Goal: Complete application form: Complete application form

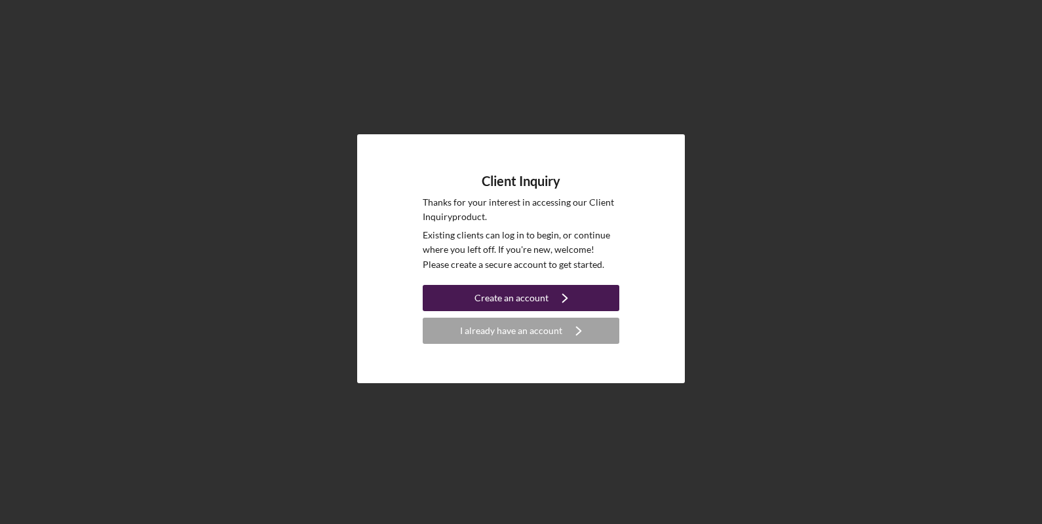
click at [550, 299] on icon "Icon/Navigate" at bounding box center [565, 298] width 33 height 33
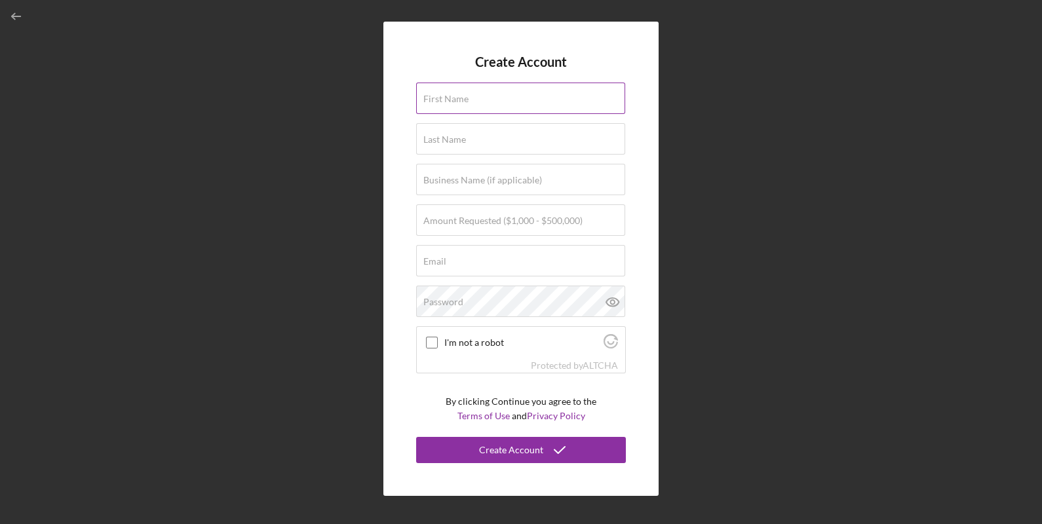
click at [495, 92] on div "First Name" at bounding box center [521, 99] width 210 height 33
type input "Destiny"
type input "[PERSON_NAME]"
type input "631-40-6296"
type input "[EMAIL_ADDRESS][DOMAIN_NAME]"
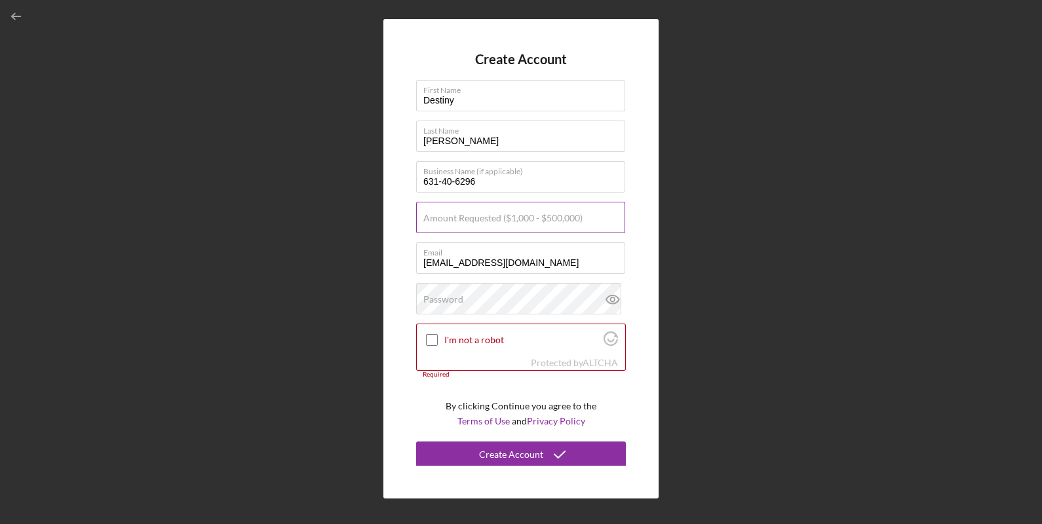
click at [495, 223] on label "Amount Requested ($1,000 - $500,000)" at bounding box center [502, 218] width 159 height 10
click at [495, 223] on input "Amount Requested ($1,000 - $500,000)" at bounding box center [520, 217] width 209 height 31
click at [518, 221] on input "Amount Requested ($1,000 - $500,000)" at bounding box center [520, 217] width 209 height 31
click at [515, 259] on input "[EMAIL_ADDRESS][DOMAIN_NAME]" at bounding box center [520, 257] width 209 height 31
drag, startPoint x: 514, startPoint y: 221, endPoint x: 345, endPoint y: 203, distance: 170.7
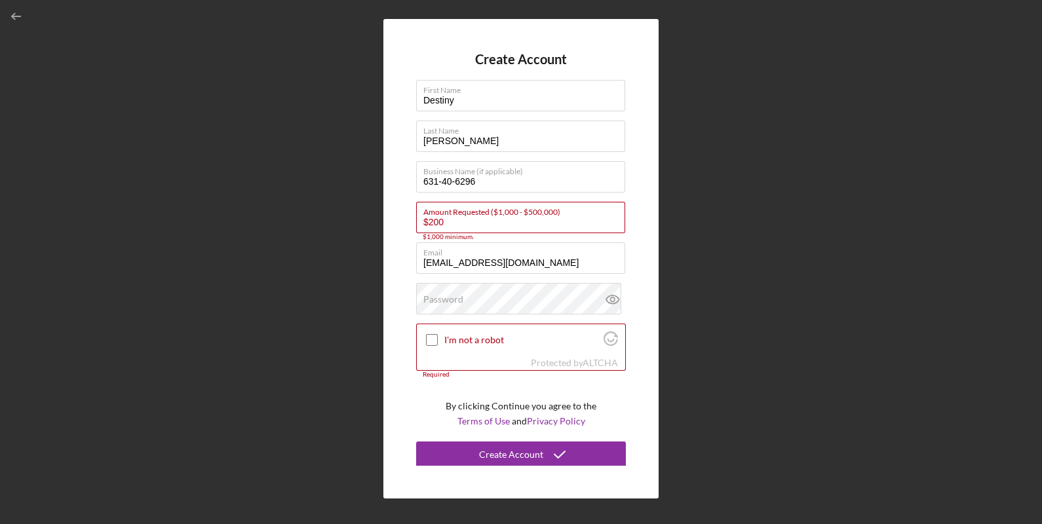
click at [345, 203] on div "Create Account First Name Destiny Last Name [PERSON_NAME] Business Name (if app…" at bounding box center [521, 259] width 1029 height 518
type input "$1,000"
click at [469, 336] on label "I'm not a robot" at bounding box center [521, 340] width 155 height 10
click at [438, 336] on input "I'm not a robot" at bounding box center [432, 340] width 12 height 12
checkbox input "true"
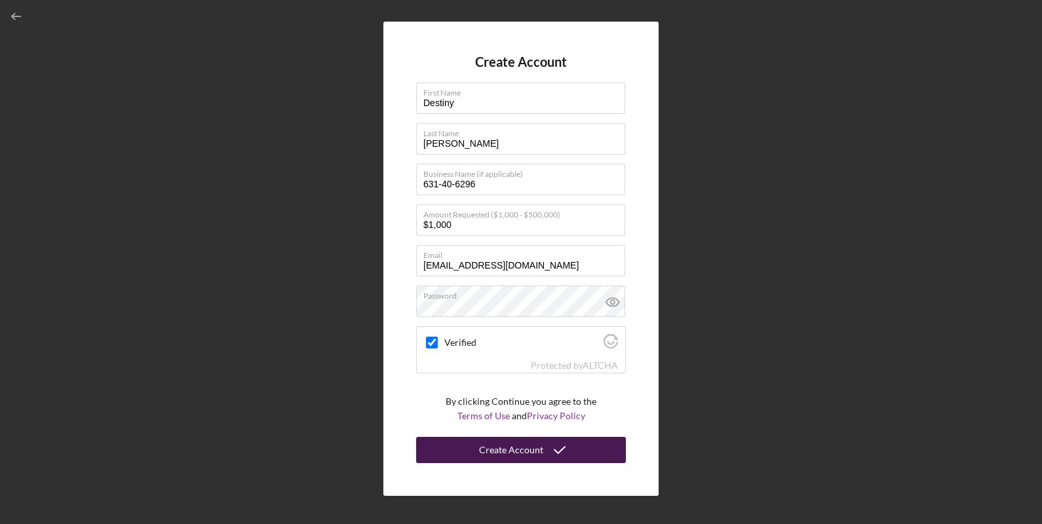
click at [512, 441] on div "Create Account" at bounding box center [511, 450] width 64 height 26
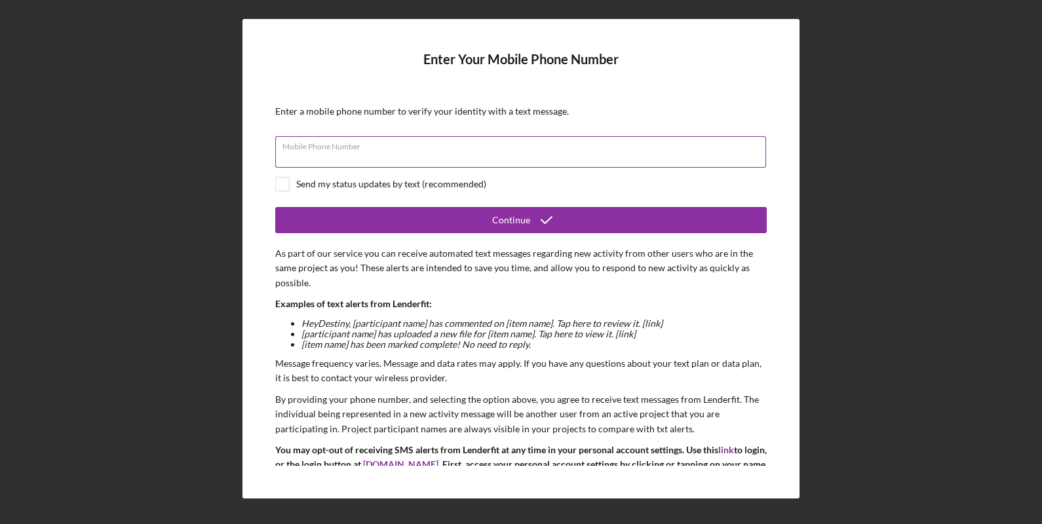
click at [412, 147] on div "Mobile Phone Number" at bounding box center [520, 152] width 491 height 33
type input "[PHONE_NUMBER]"
click at [337, 184] on div "Send my status updates by text (recommended)" at bounding box center [391, 184] width 190 height 10
checkbox input "true"
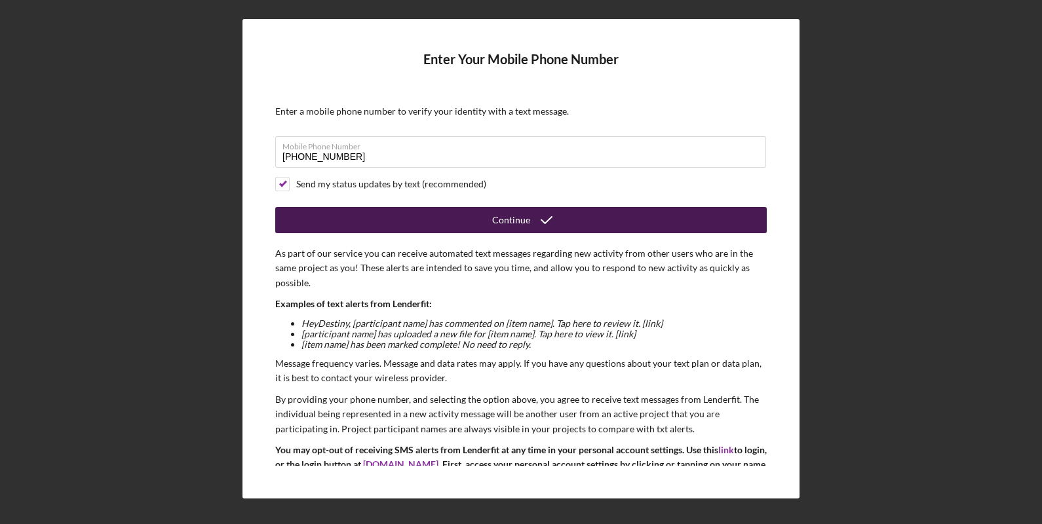
click at [400, 216] on button "Continue" at bounding box center [520, 220] width 491 height 26
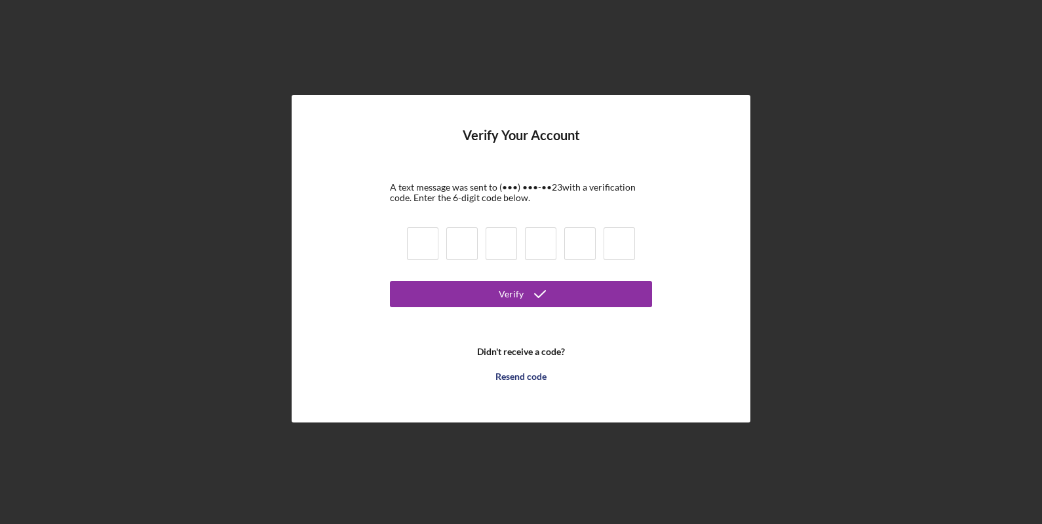
click at [434, 241] on input at bounding box center [422, 243] width 31 height 33
click at [508, 349] on b "Didn't receive a code?" at bounding box center [521, 352] width 88 height 10
drag, startPoint x: 528, startPoint y: 347, endPoint x: 536, endPoint y: 353, distance: 9.8
click at [536, 353] on b "Didn't receive a code?" at bounding box center [521, 352] width 88 height 10
drag, startPoint x: 536, startPoint y: 353, endPoint x: 558, endPoint y: 353, distance: 22.3
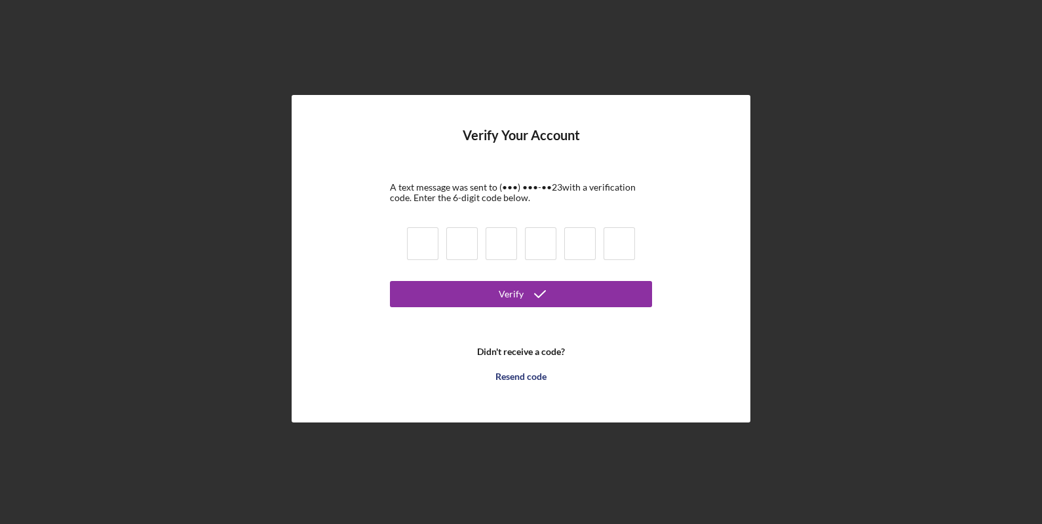
click at [558, 353] on b "Didn't receive a code?" at bounding box center [521, 352] width 88 height 10
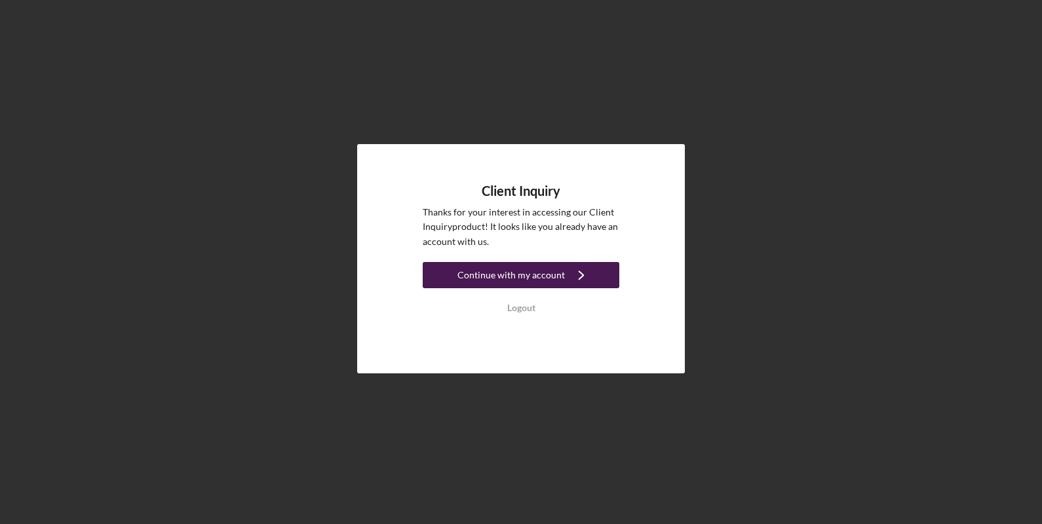
click at [557, 271] on div "Continue with my account" at bounding box center [510, 275] width 107 height 26
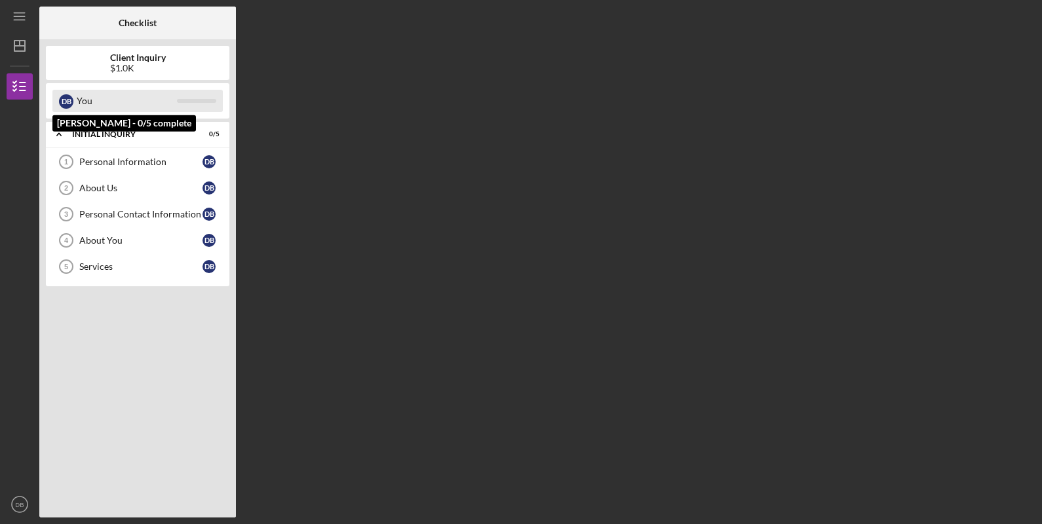
click at [151, 106] on div "You" at bounding box center [127, 101] width 100 height 22
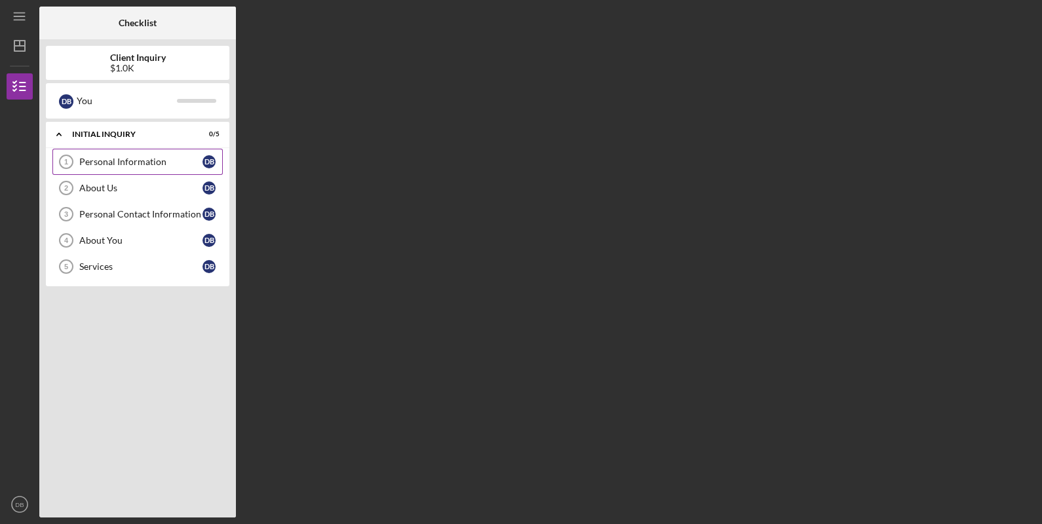
click at [193, 158] on div "Personal Information" at bounding box center [140, 162] width 123 height 10
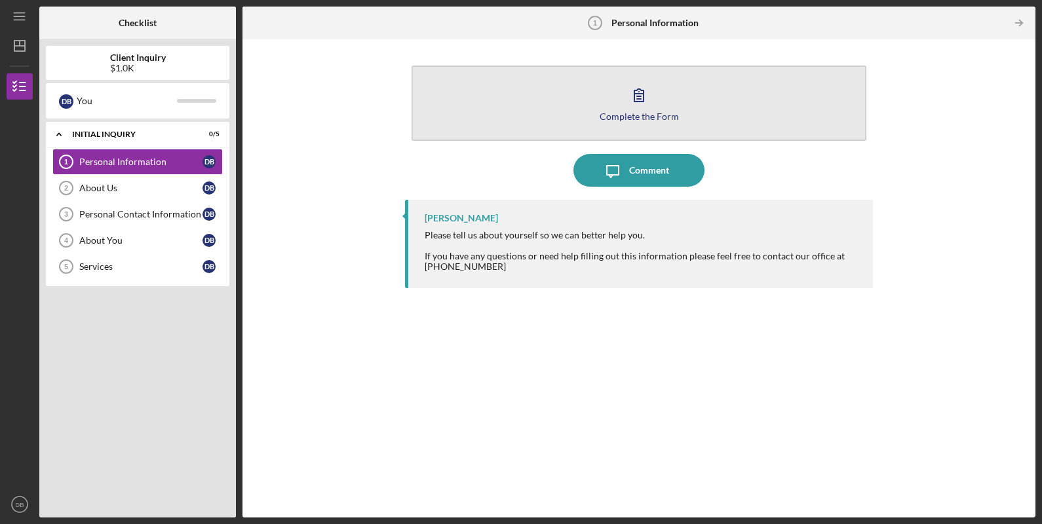
click at [626, 100] on icon "button" at bounding box center [639, 95] width 33 height 33
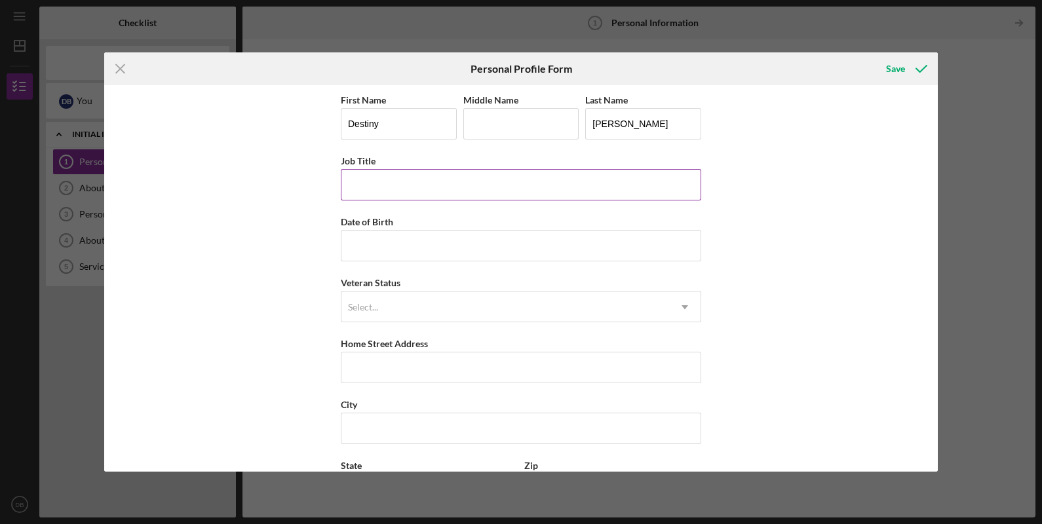
click at [438, 172] on input "Job Title" at bounding box center [521, 184] width 360 height 31
type input "Customer service"
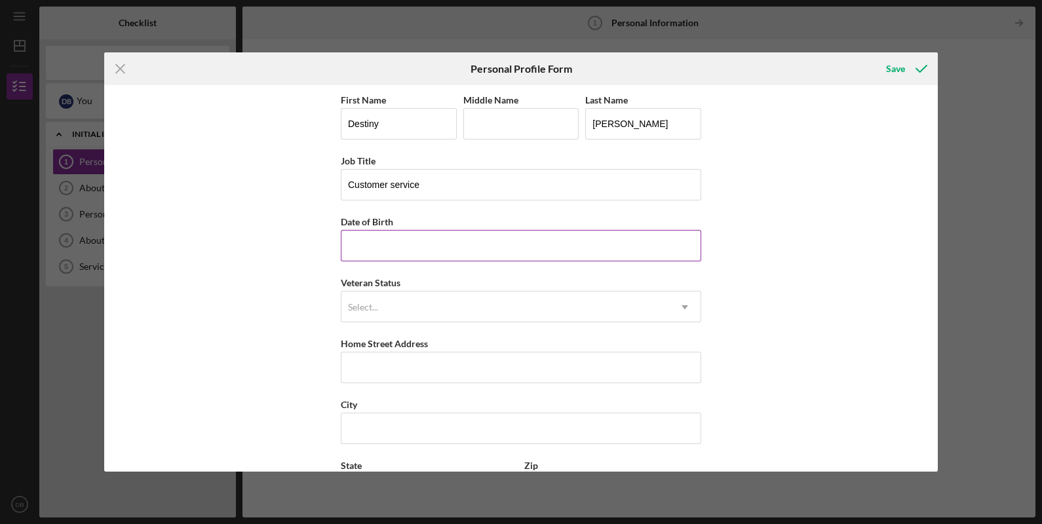
click at [435, 246] on input "Date of Birth" at bounding box center [521, 245] width 360 height 31
type input "[DATE]"
type input "[STREET_ADDRESS][PERSON_NAME]"
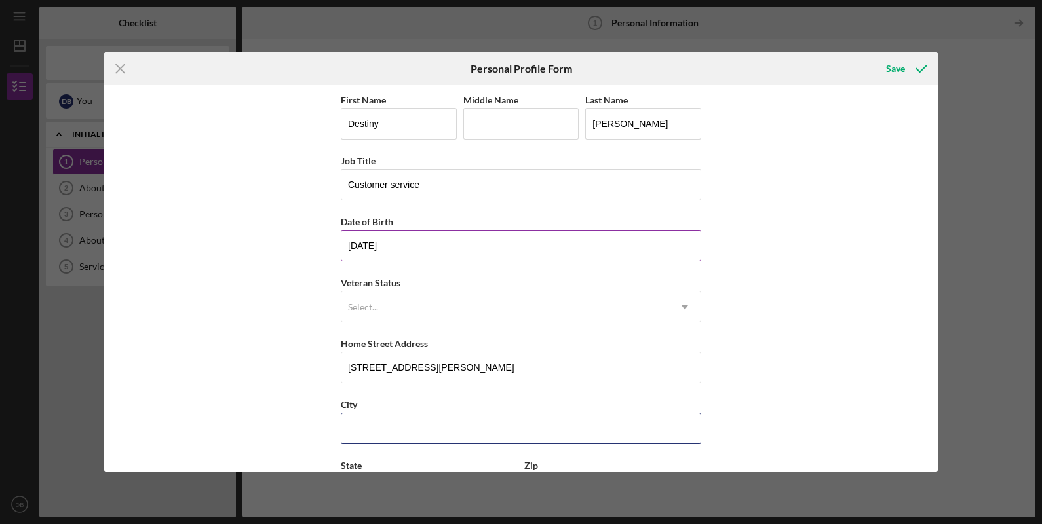
type input "Spring"
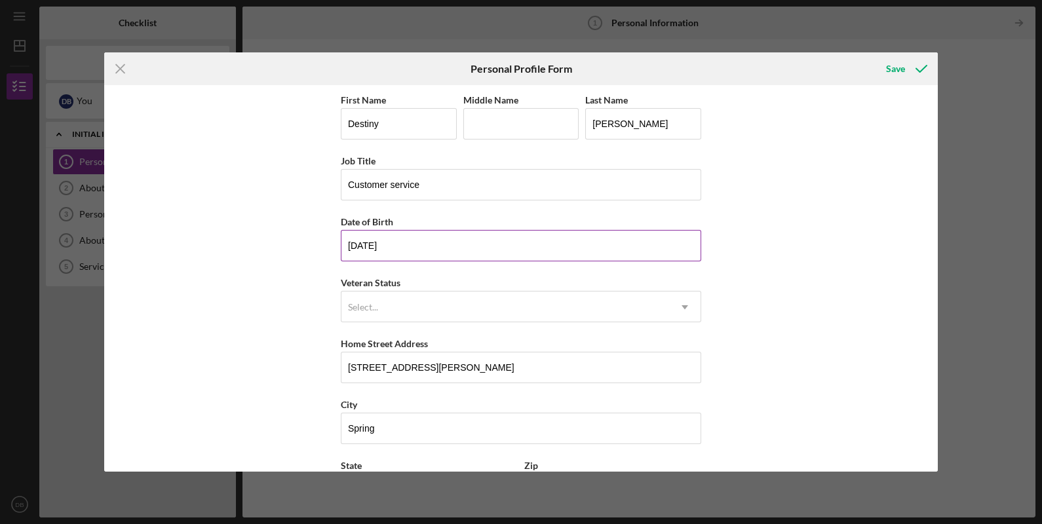
type input "77379"
type input "[GEOGRAPHIC_DATA]"
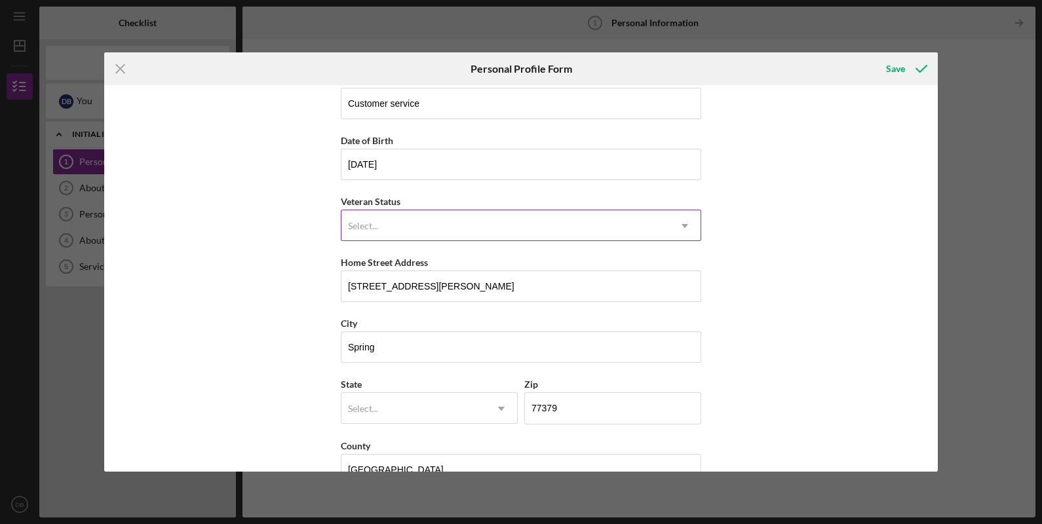
click at [414, 224] on div "Select..." at bounding box center [505, 226] width 328 height 30
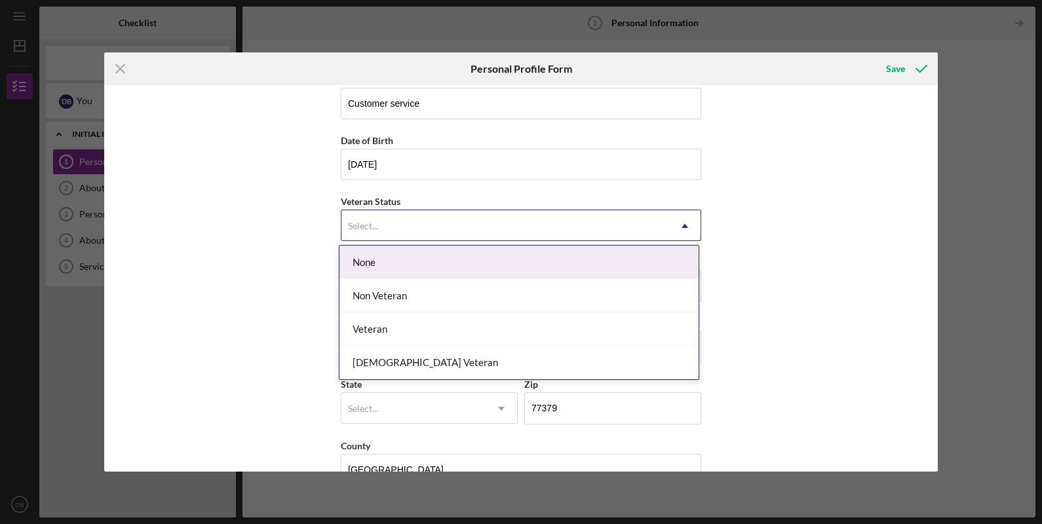
click at [407, 252] on div "None" at bounding box center [518, 262] width 359 height 33
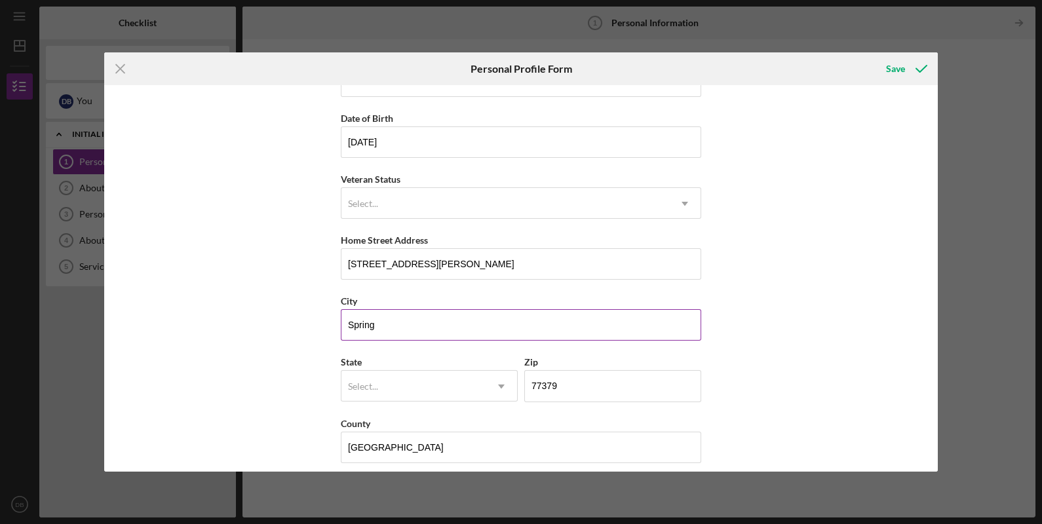
scroll to position [113, 0]
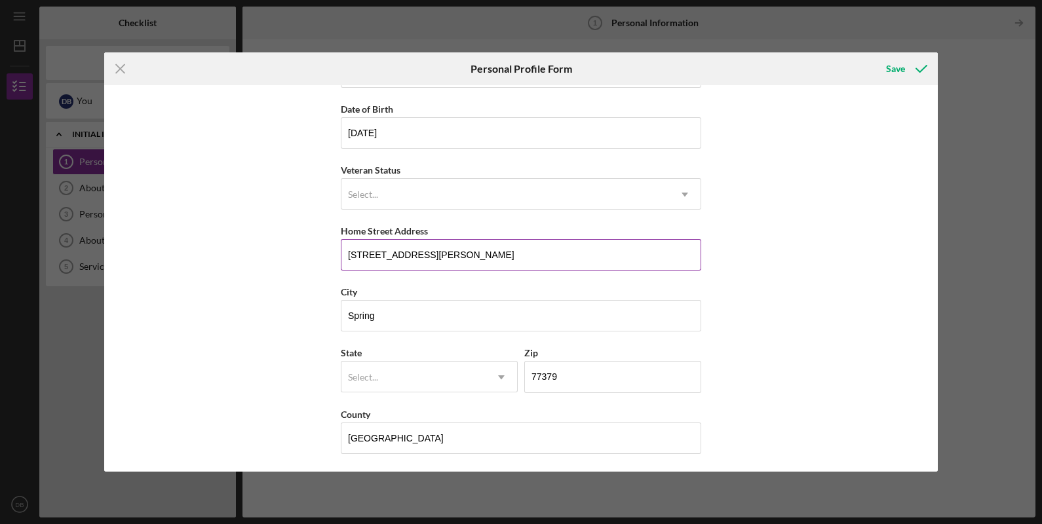
drag, startPoint x: 589, startPoint y: 256, endPoint x: 518, endPoint y: 267, distance: 72.3
click at [518, 267] on input "[STREET_ADDRESS][PERSON_NAME]" at bounding box center [521, 254] width 360 height 31
type input "[STREET_ADDRESS][PERSON_NAME]"
click at [260, 305] on div "First Name Destiny Middle Name Last Name [PERSON_NAME] Job Title Customer servi…" at bounding box center [521, 278] width 834 height 387
click at [400, 369] on div "Select..." at bounding box center [413, 377] width 144 height 30
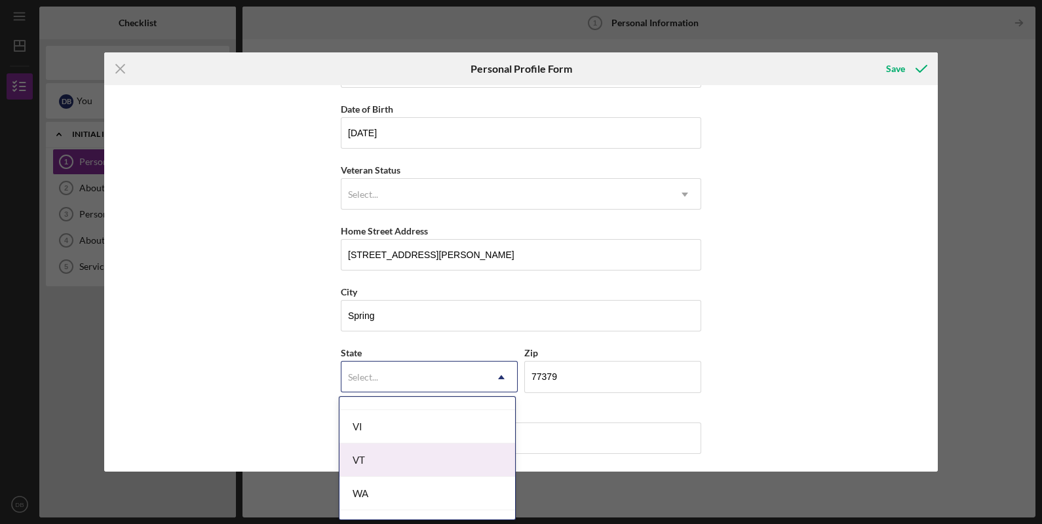
scroll to position [2211, 0]
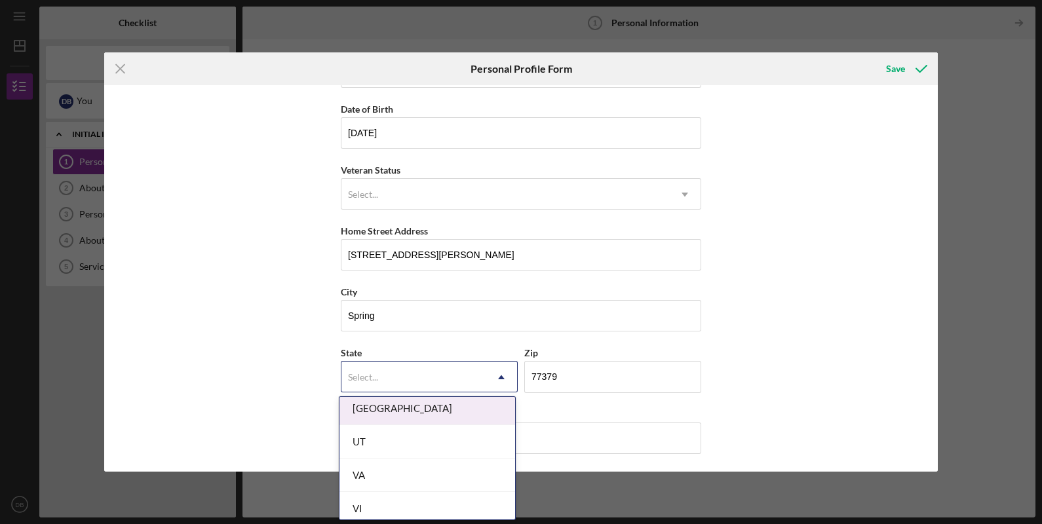
click at [403, 402] on div "[GEOGRAPHIC_DATA]" at bounding box center [427, 408] width 176 height 33
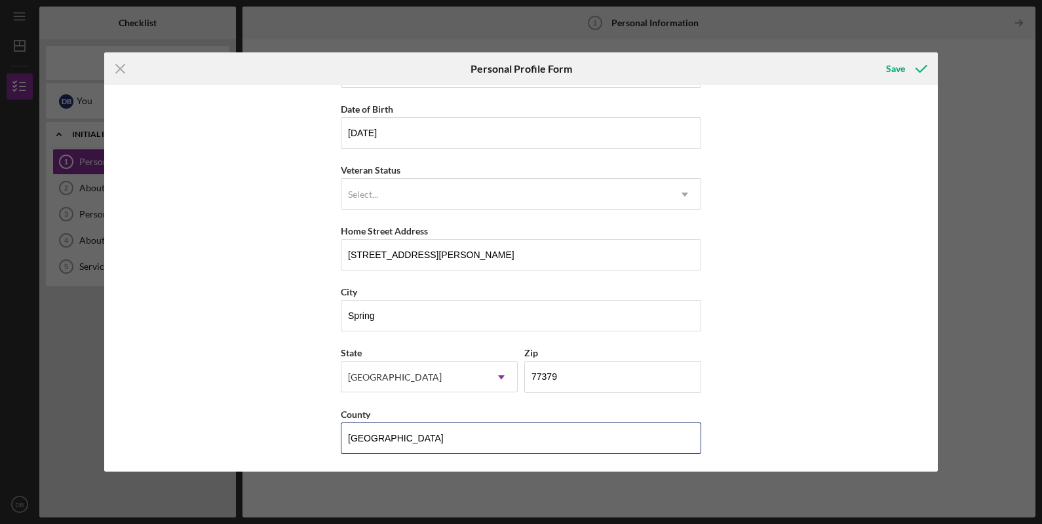
drag, startPoint x: 388, startPoint y: 440, endPoint x: 273, endPoint y: 442, distance: 115.4
click at [275, 442] on div "First Name Destiny Middle Name Last Name [PERSON_NAME] Job Title Customer servi…" at bounding box center [521, 278] width 834 height 387
type input "[PERSON_NAME]"
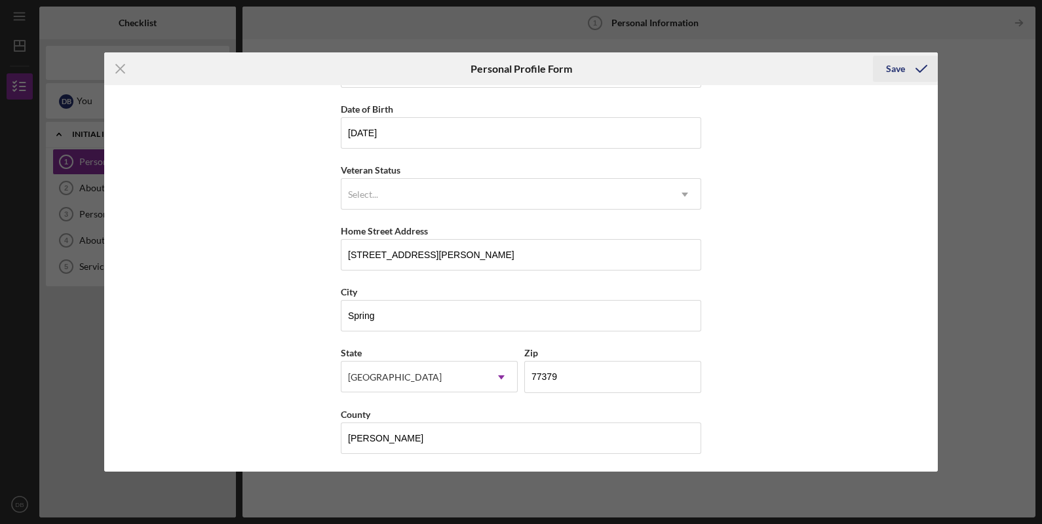
click at [896, 67] on div "Save" at bounding box center [895, 69] width 19 height 26
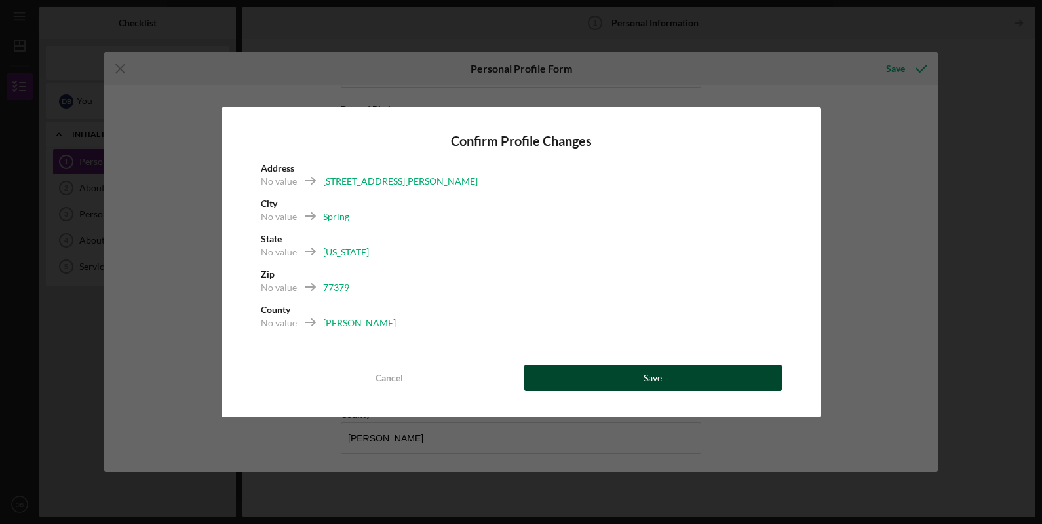
click at [639, 370] on button "Save" at bounding box center [653, 378] width 258 height 26
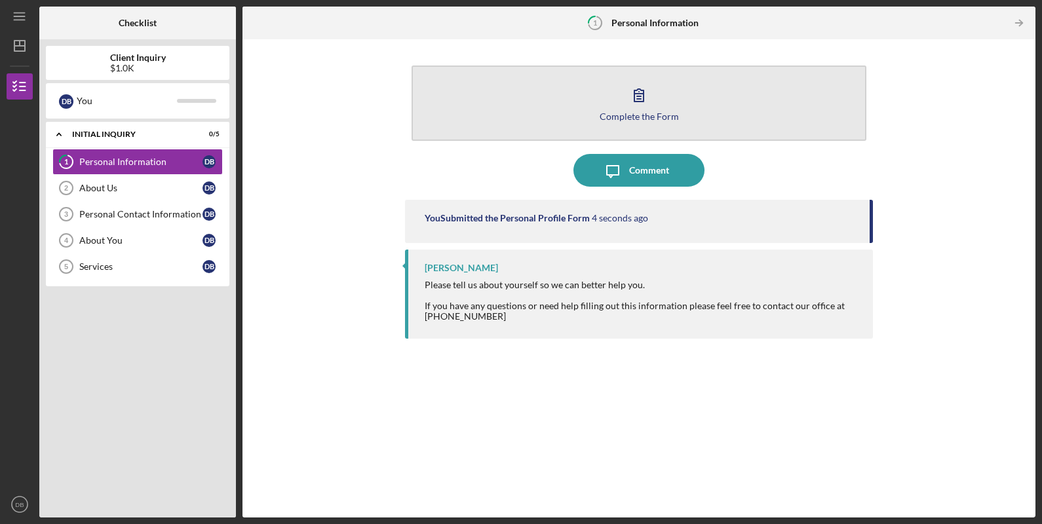
click at [637, 96] on icon "button" at bounding box center [638, 95] width 9 height 12
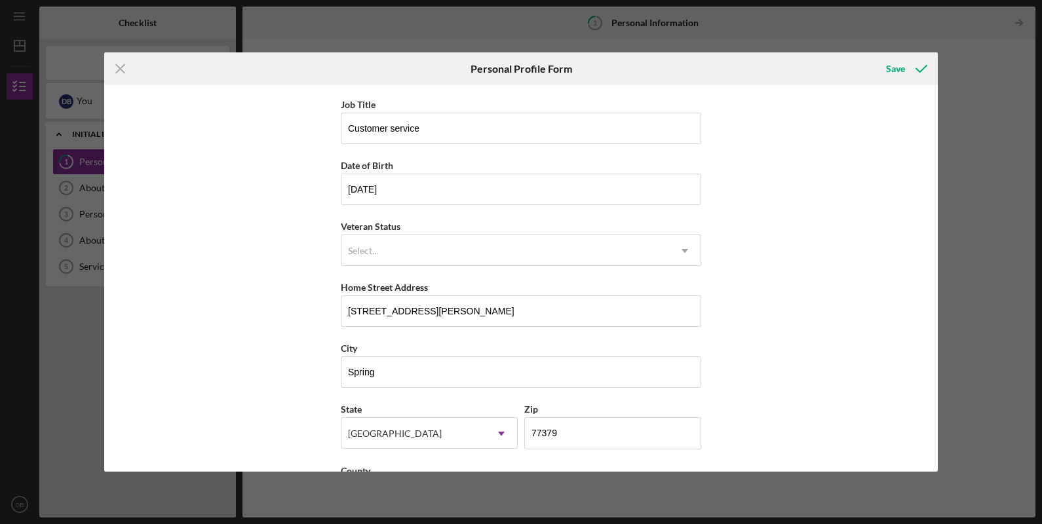
scroll to position [31, 0]
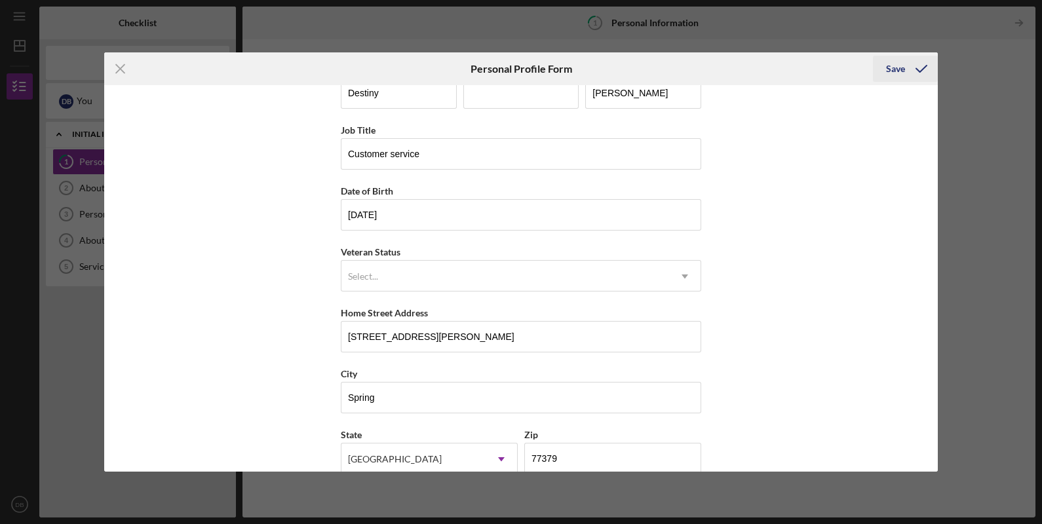
click at [911, 68] on icon "submit" at bounding box center [921, 68] width 33 height 33
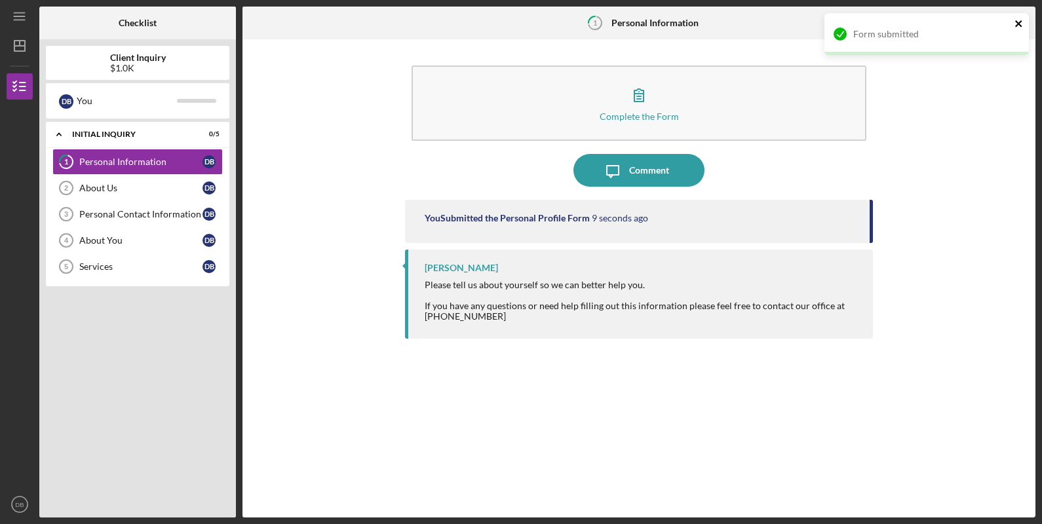
click at [1016, 26] on icon "close" at bounding box center [1018, 23] width 9 height 10
click at [1020, 16] on div "Form submitted" at bounding box center [927, 12] width 210 height 5
click at [1016, 20] on icon "Icon/Table Pagination Arrow" at bounding box center [1018, 23] width 29 height 29
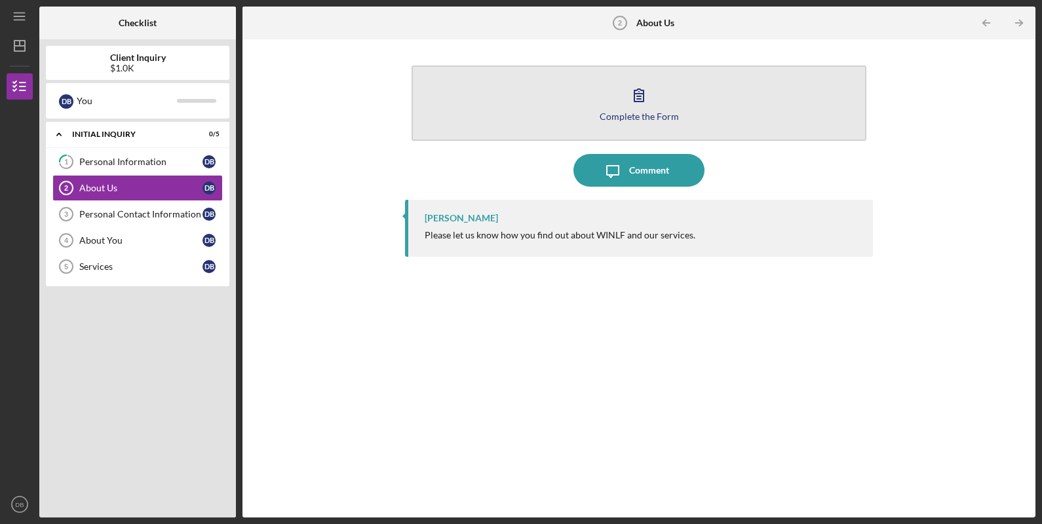
click at [615, 111] on div "Complete the Form" at bounding box center [639, 116] width 79 height 10
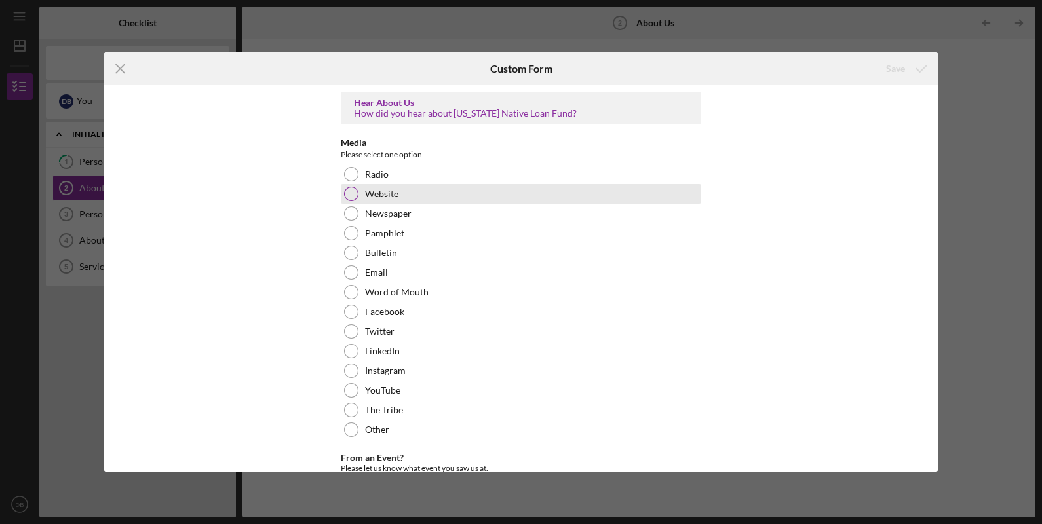
click at [345, 193] on div at bounding box center [351, 194] width 14 height 14
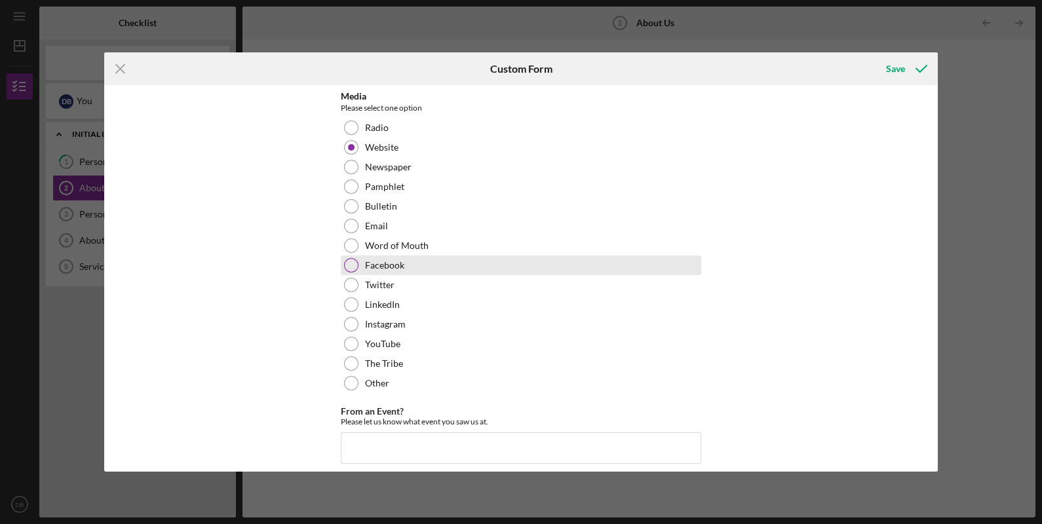
scroll to position [81, 0]
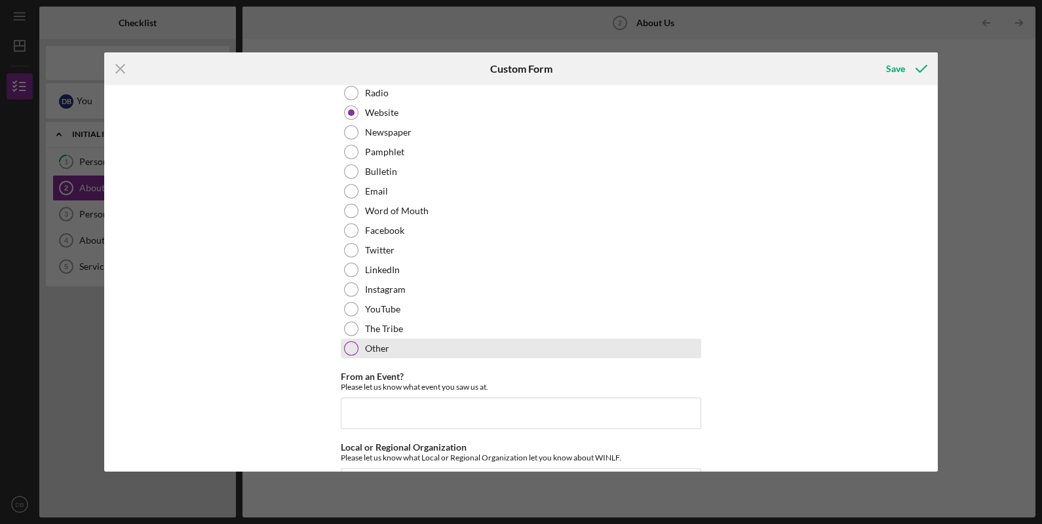
click at [368, 349] on label "Other" at bounding box center [377, 348] width 24 height 10
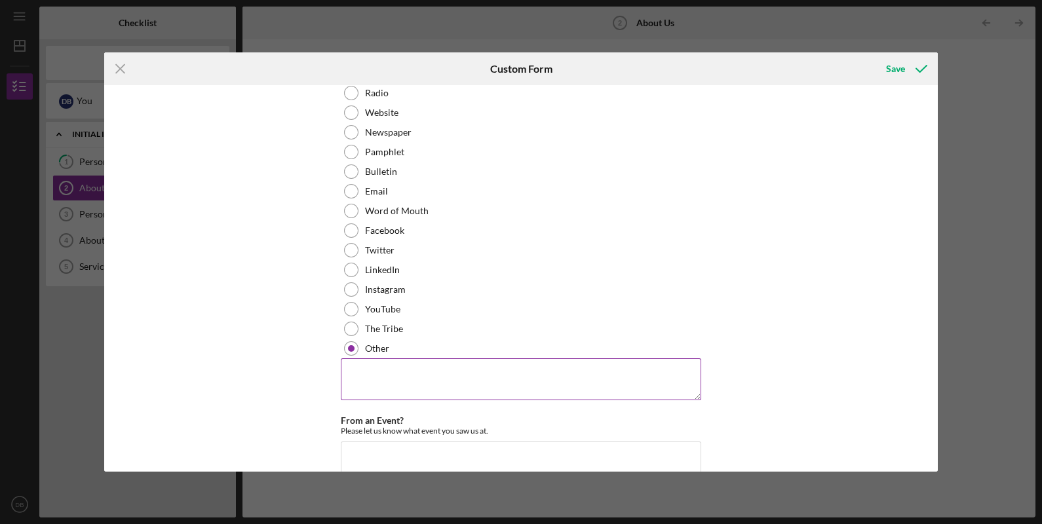
click at [403, 393] on textarea at bounding box center [521, 379] width 360 height 42
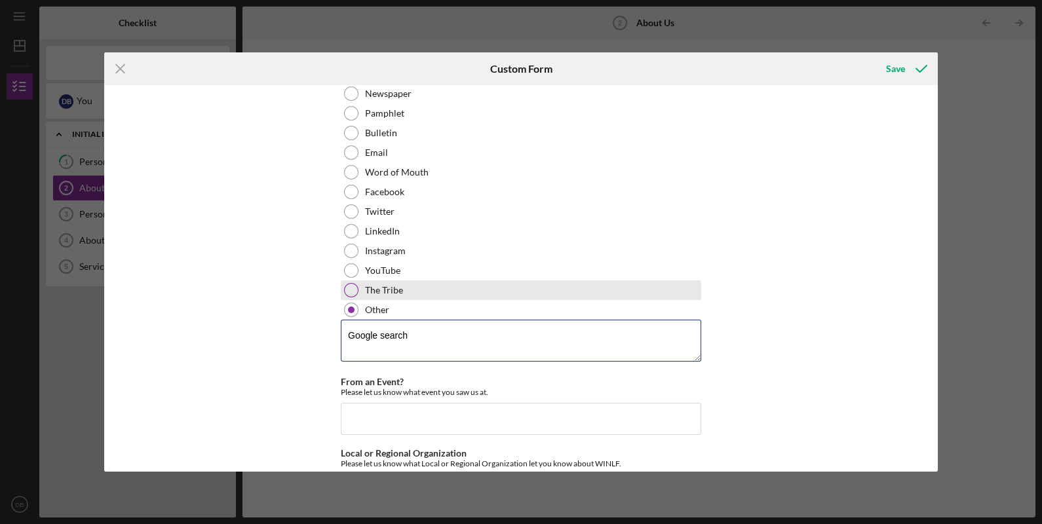
scroll to position [172, 0]
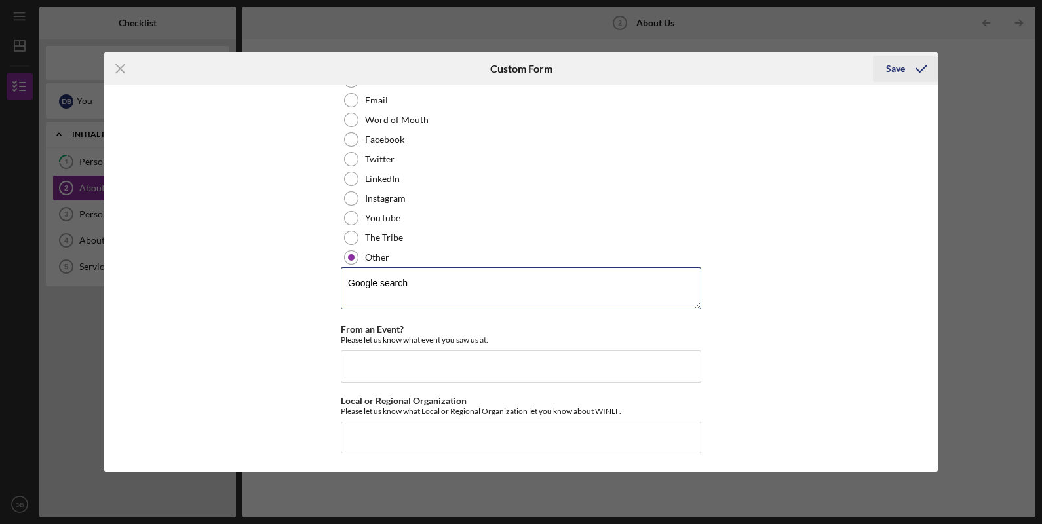
type textarea "Google search"
click at [904, 71] on div "Save" at bounding box center [895, 69] width 19 height 26
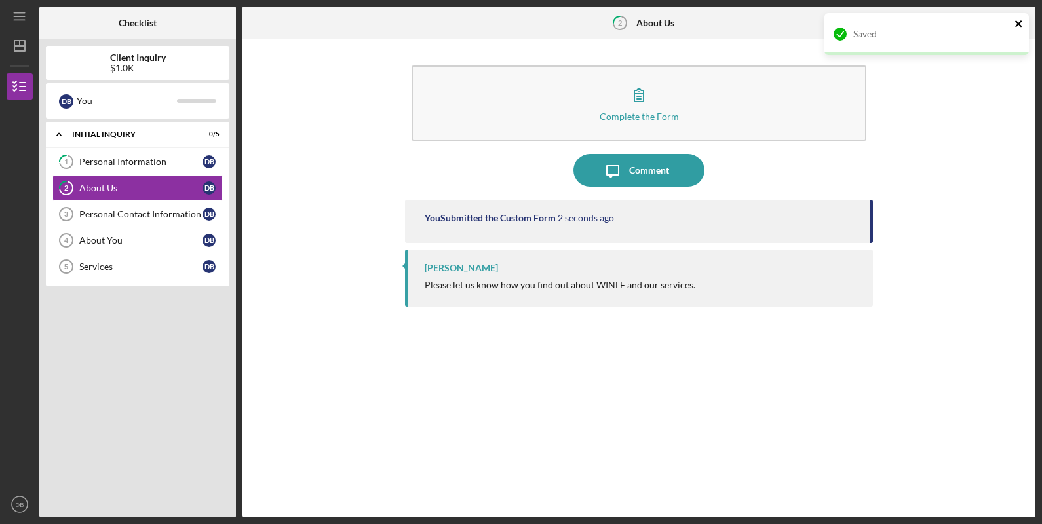
click at [1020, 23] on icon "close" at bounding box center [1018, 23] width 9 height 10
click at [1018, 21] on icon "Icon/Table Pagination Arrow" at bounding box center [1018, 23] width 29 height 29
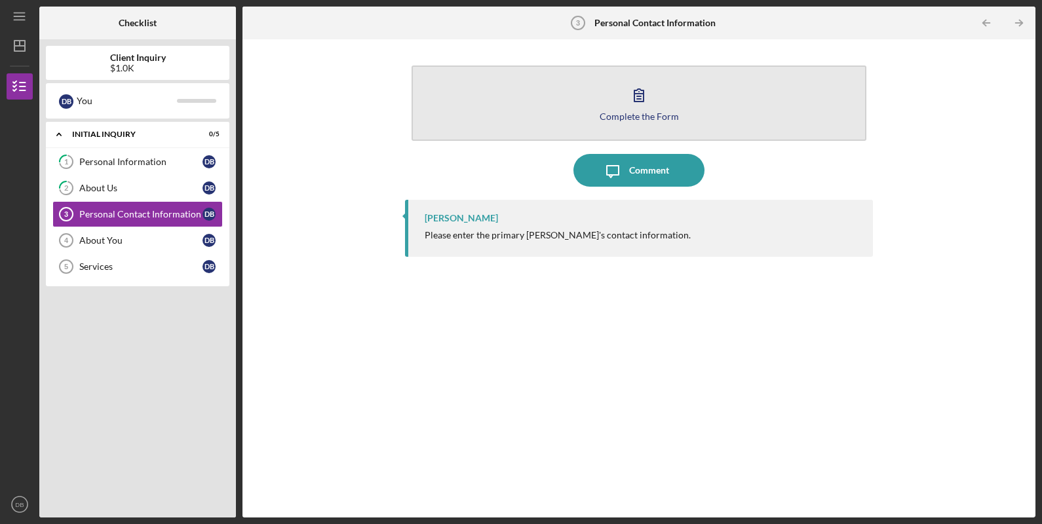
click at [652, 96] on icon "button" at bounding box center [639, 95] width 33 height 33
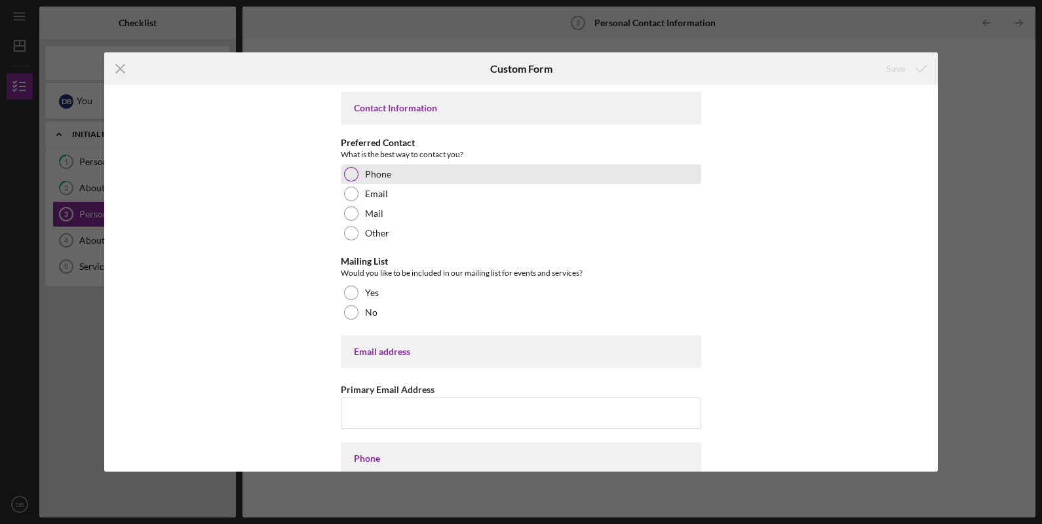
click at [388, 176] on label "Phone" at bounding box center [378, 174] width 26 height 10
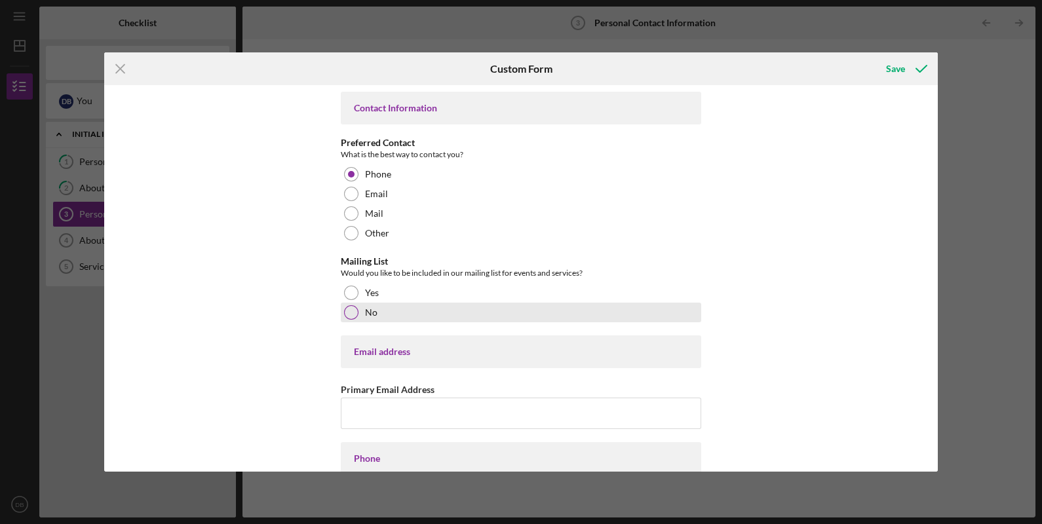
click at [365, 316] on label "No" at bounding box center [371, 312] width 12 height 10
click at [395, 348] on div "Email address" at bounding box center [521, 352] width 334 height 10
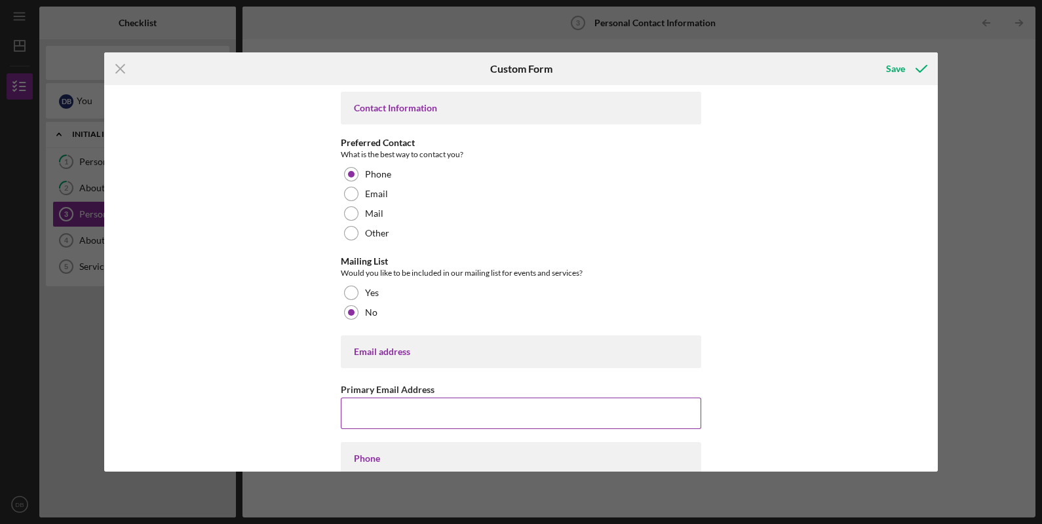
click at [422, 416] on input "Primary Email Address" at bounding box center [521, 413] width 360 height 31
type input "[EMAIL_ADDRESS][DOMAIN_NAME]"
type input "[PHONE_NUMBER]"
type input "[STREET_ADDRESS][PERSON_NAME]"
type input "Spring"
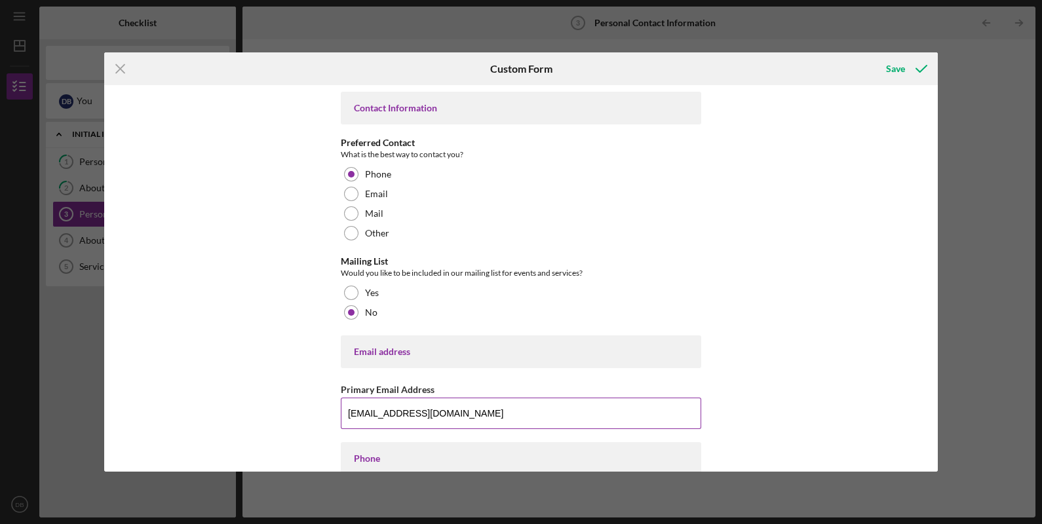
type input "77,379"
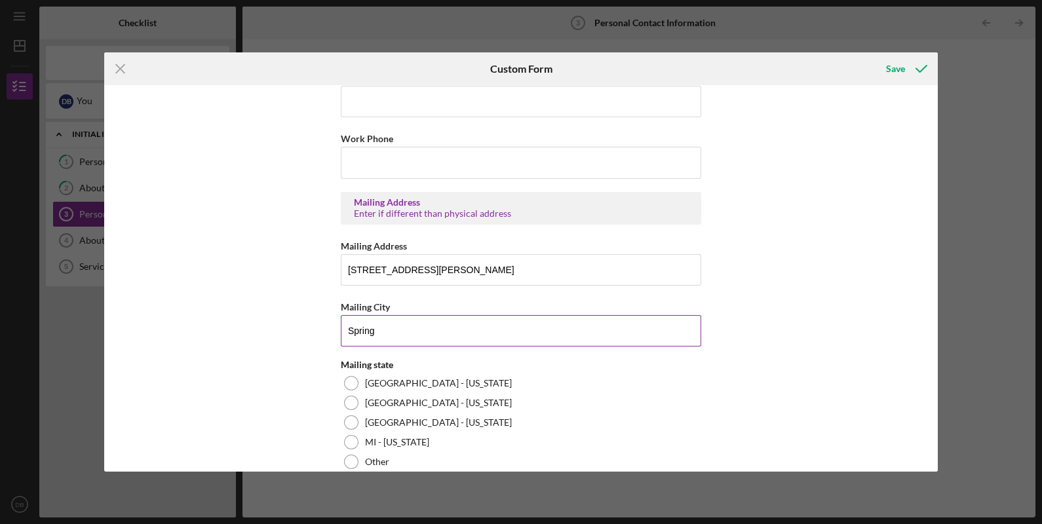
scroll to position [491, 0]
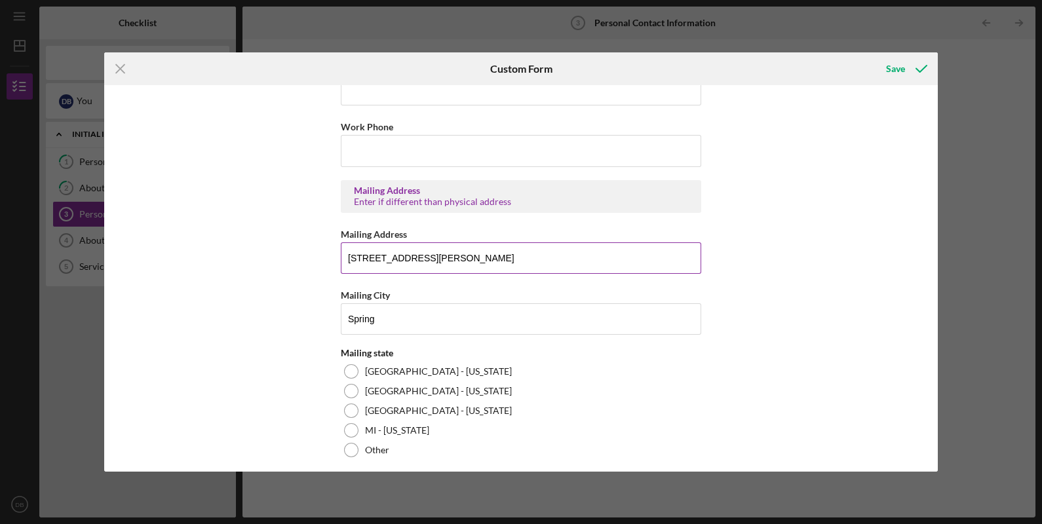
drag, startPoint x: 591, startPoint y: 260, endPoint x: 499, endPoint y: 272, distance: 92.5
click at [499, 272] on input "[STREET_ADDRESS][PERSON_NAME]" at bounding box center [521, 257] width 360 height 31
type input "[STREET_ADDRESS][PERSON_NAME]"
click at [813, 366] on div "Contact Information Preferred Contact What is the best way to contact you? Phon…" at bounding box center [521, 278] width 834 height 387
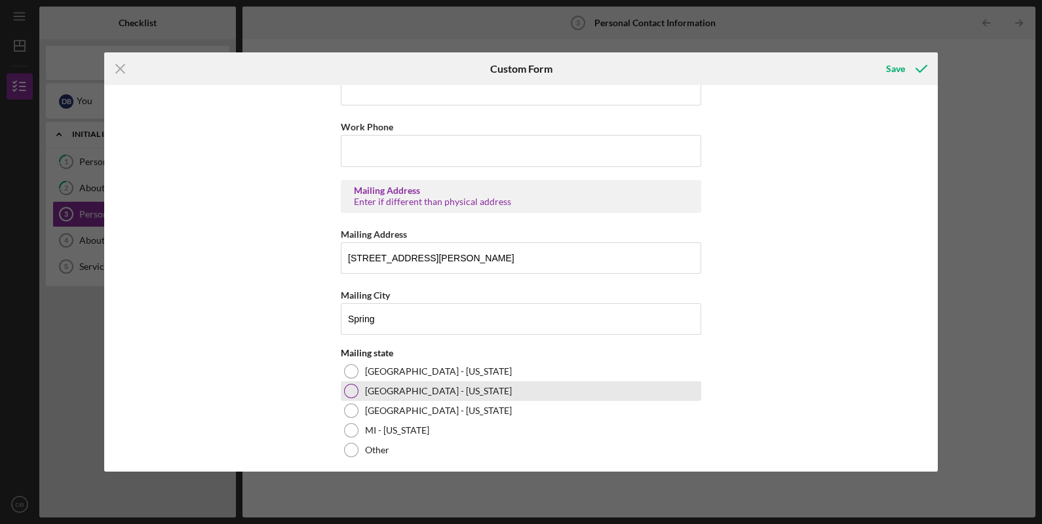
scroll to position [558, 0]
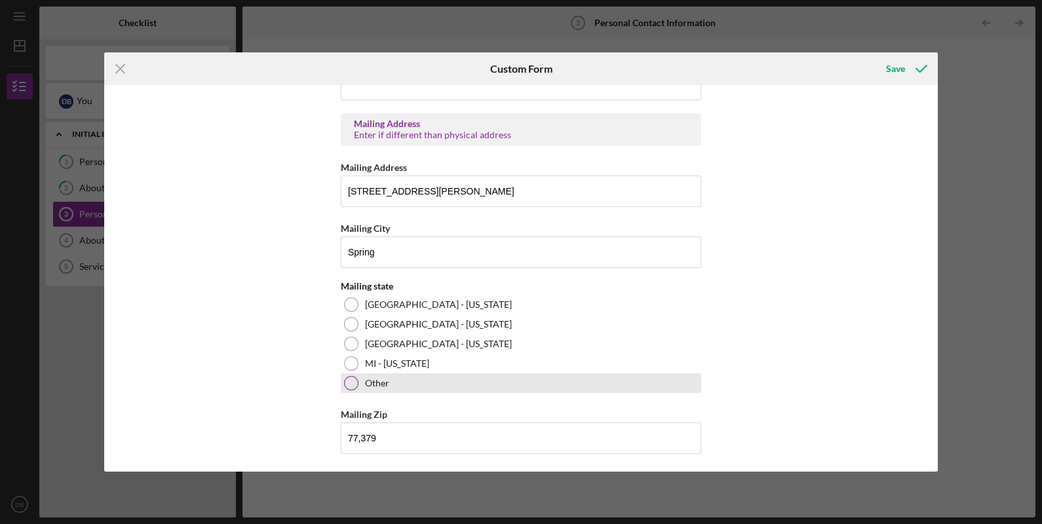
click at [452, 381] on div "Other" at bounding box center [521, 384] width 360 height 20
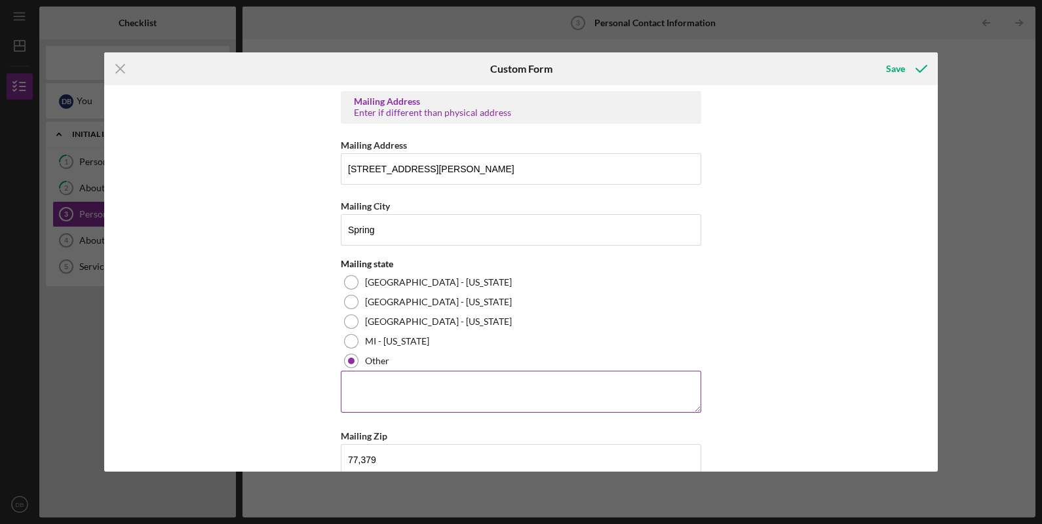
scroll to position [602, 0]
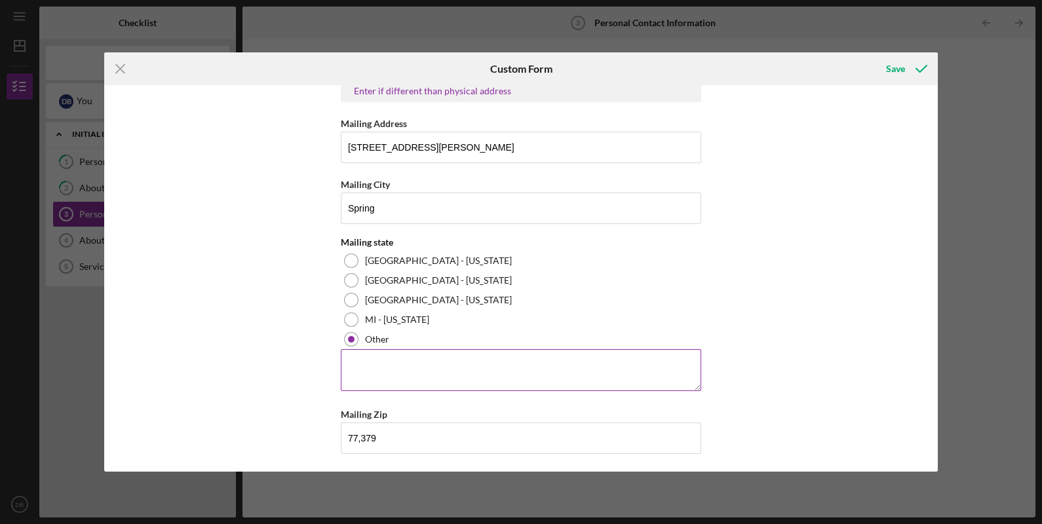
click at [421, 364] on textarea at bounding box center [521, 370] width 360 height 42
type textarea "[GEOGRAPHIC_DATA]"
click at [239, 357] on div "Contact Information Preferred Contact What is the best way to contact you? Phon…" at bounding box center [521, 278] width 834 height 387
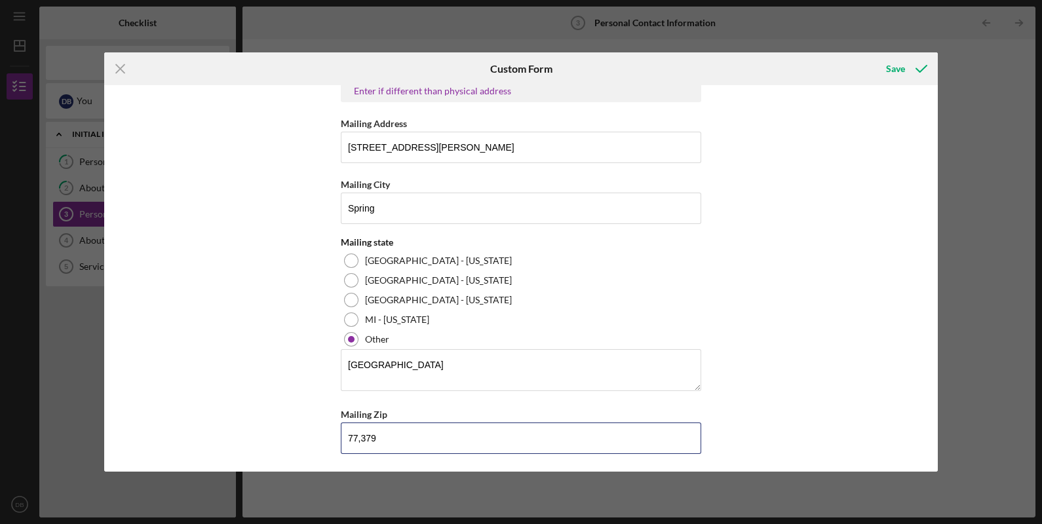
drag, startPoint x: 418, startPoint y: 444, endPoint x: 262, endPoint y: 429, distance: 156.7
click at [264, 428] on div "Contact Information Preferred Contact What is the best way to contact you? Phon…" at bounding box center [521, 278] width 834 height 387
drag, startPoint x: 406, startPoint y: 434, endPoint x: 237, endPoint y: 414, distance: 170.3
click at [237, 414] on div "Contact Information Preferred Contact What is the best way to contact you? Phon…" at bounding box center [521, 278] width 834 height 387
type input "77,379"
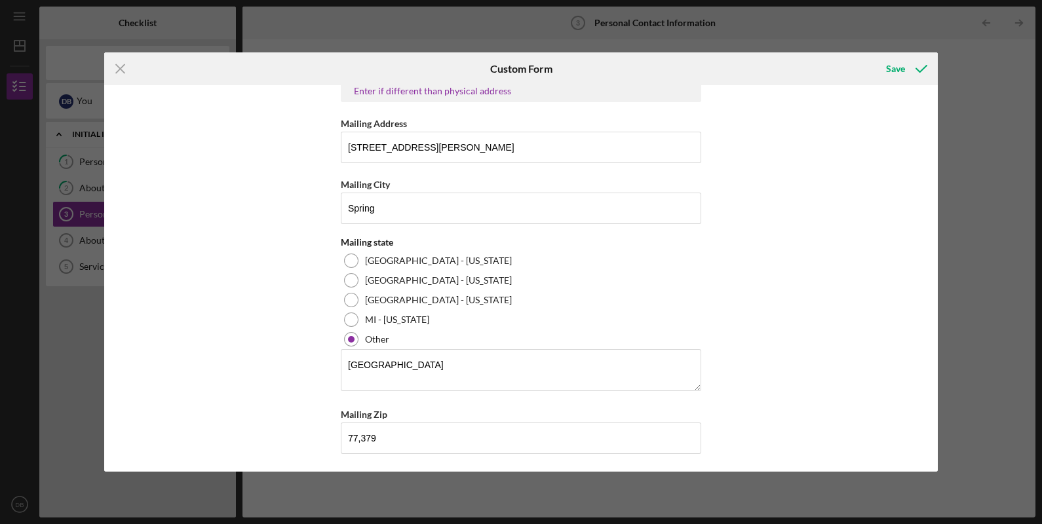
drag, startPoint x: 284, startPoint y: 418, endPoint x: 292, endPoint y: 415, distance: 7.7
click at [288, 417] on div "Contact Information Preferred Contact What is the best way to contact you? Phon…" at bounding box center [521, 278] width 834 height 387
click at [890, 59] on div "Save" at bounding box center [895, 69] width 19 height 26
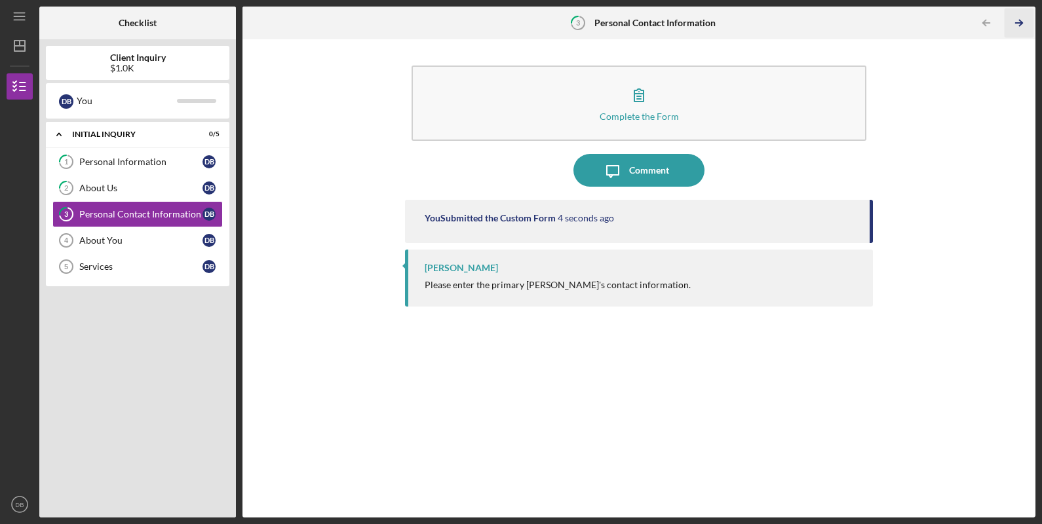
click at [1019, 22] on icon "Icon/Table Pagination Arrow" at bounding box center [1018, 23] width 29 height 29
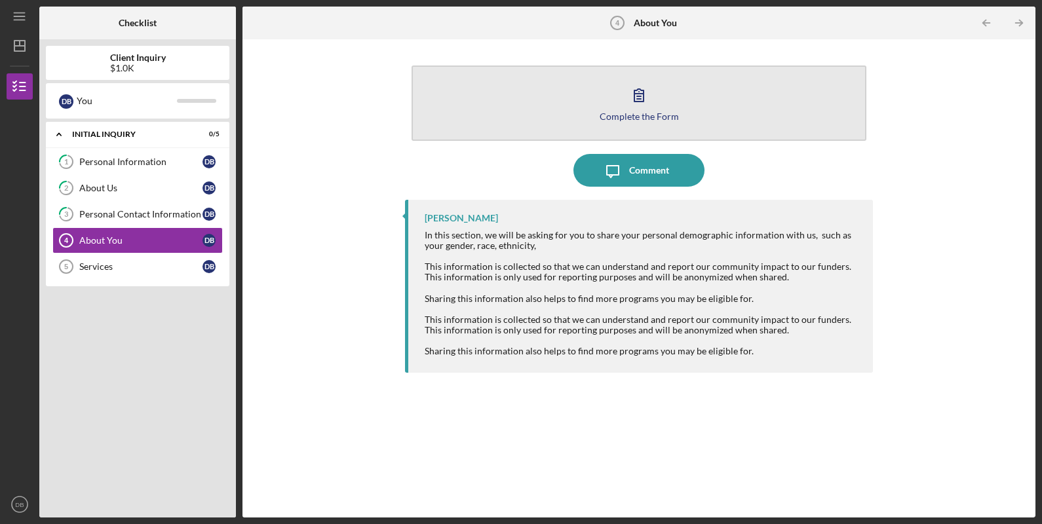
click at [657, 100] on button "Complete the Form Form" at bounding box center [639, 103] width 455 height 75
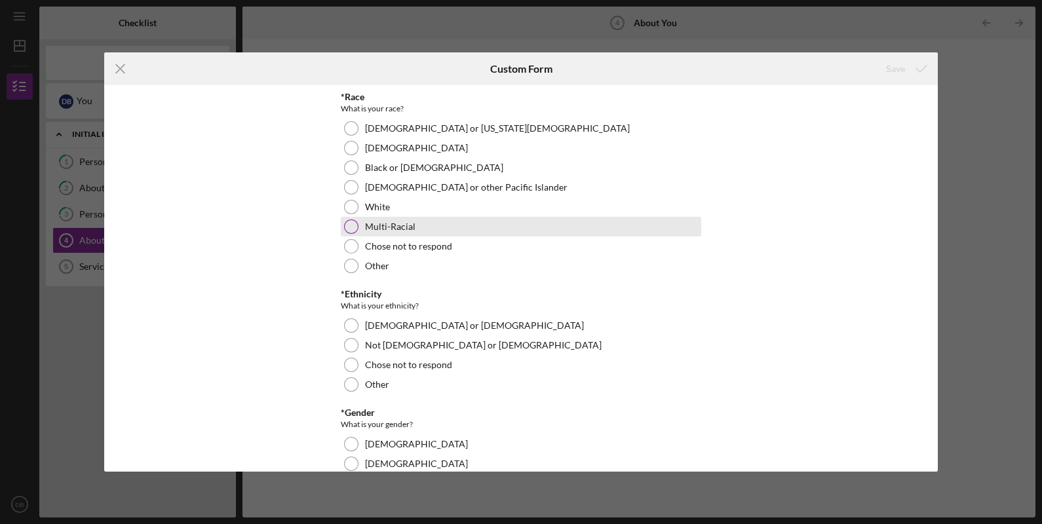
click at [425, 235] on div "Multi-Racial" at bounding box center [521, 227] width 360 height 20
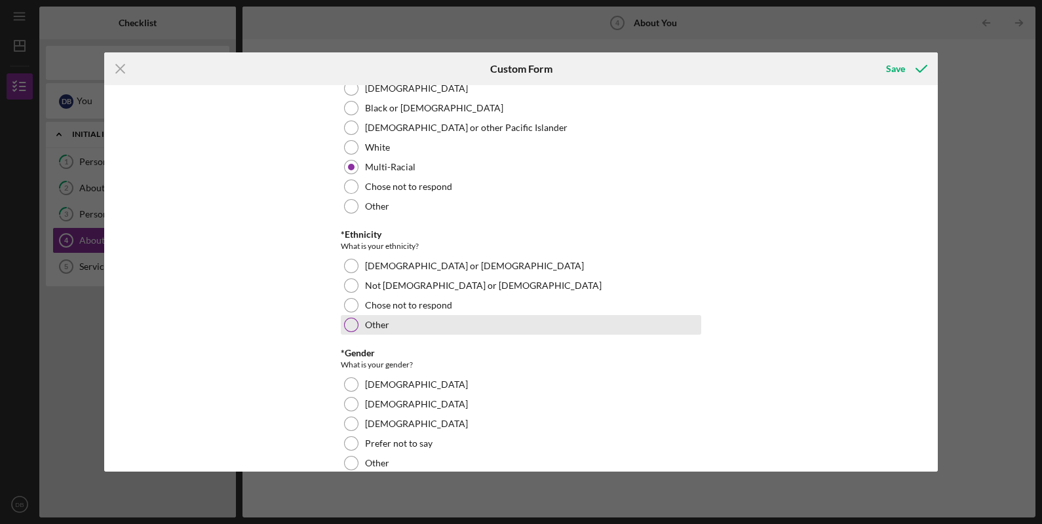
scroll to position [81, 0]
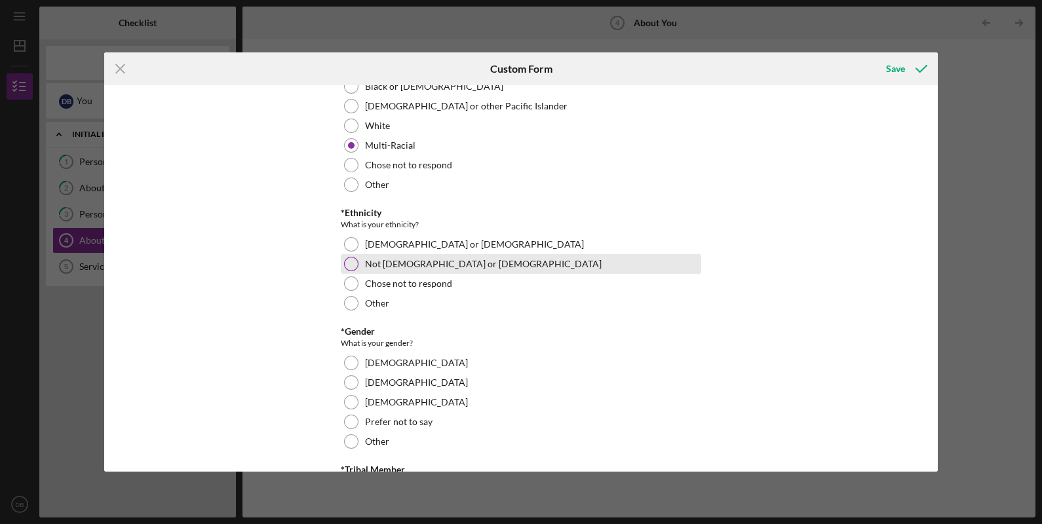
click at [425, 260] on label "Not [DEMOGRAPHIC_DATA] or [DEMOGRAPHIC_DATA]" at bounding box center [483, 264] width 237 height 10
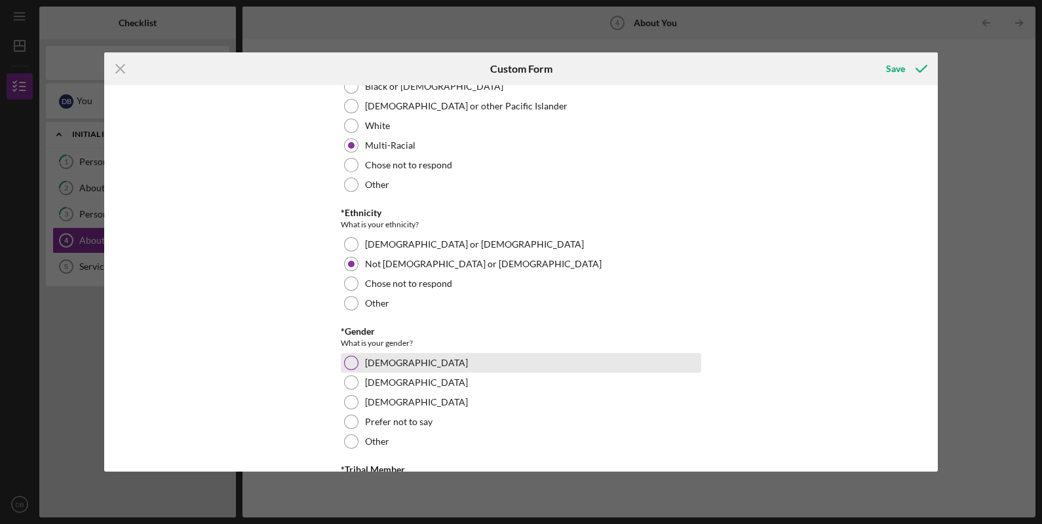
click at [412, 357] on div "[DEMOGRAPHIC_DATA]" at bounding box center [521, 363] width 360 height 20
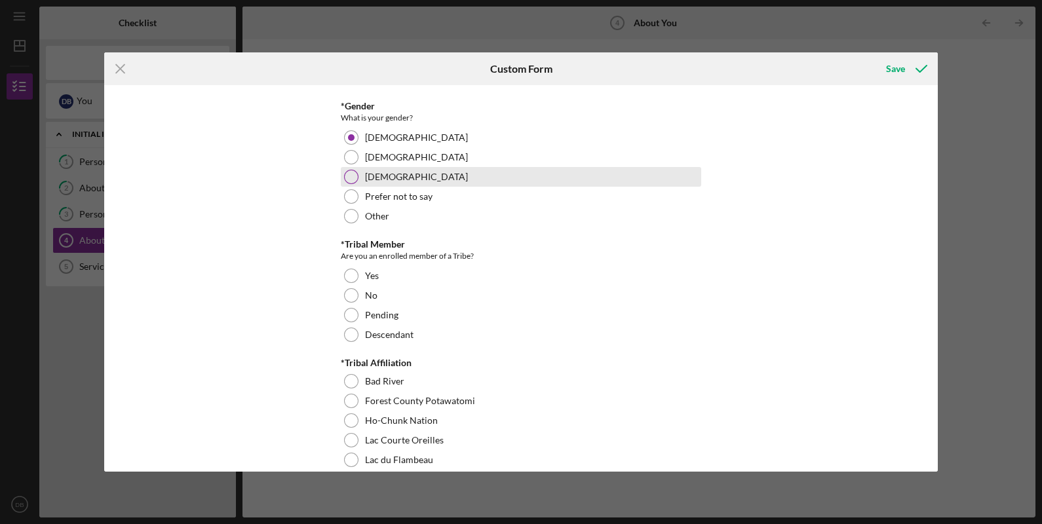
scroll to position [327, 0]
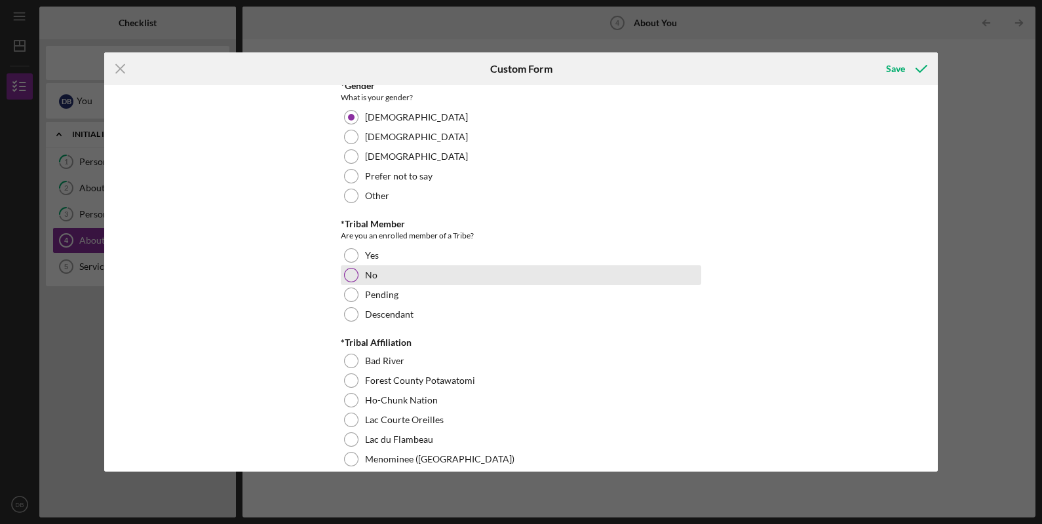
click at [412, 273] on div "No" at bounding box center [521, 275] width 360 height 20
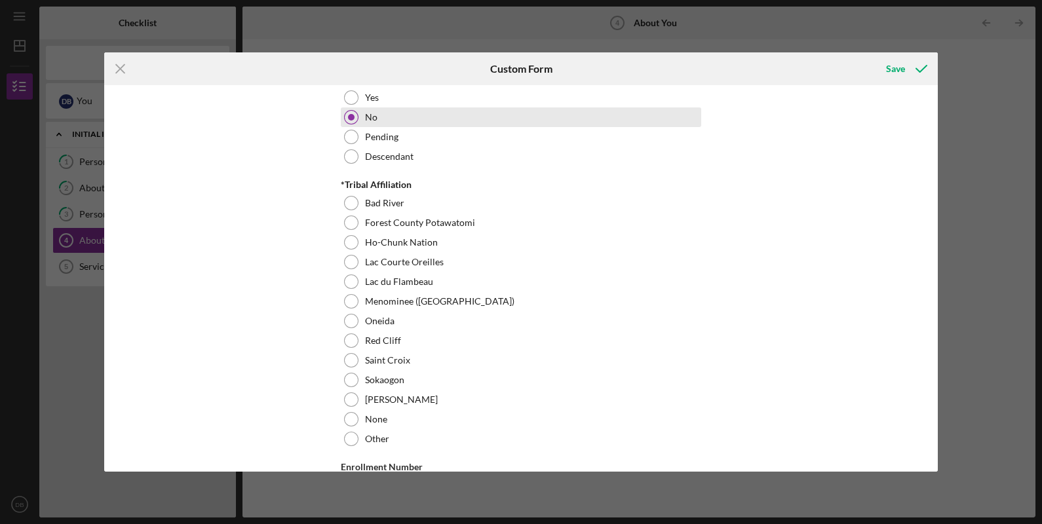
scroll to position [491, 0]
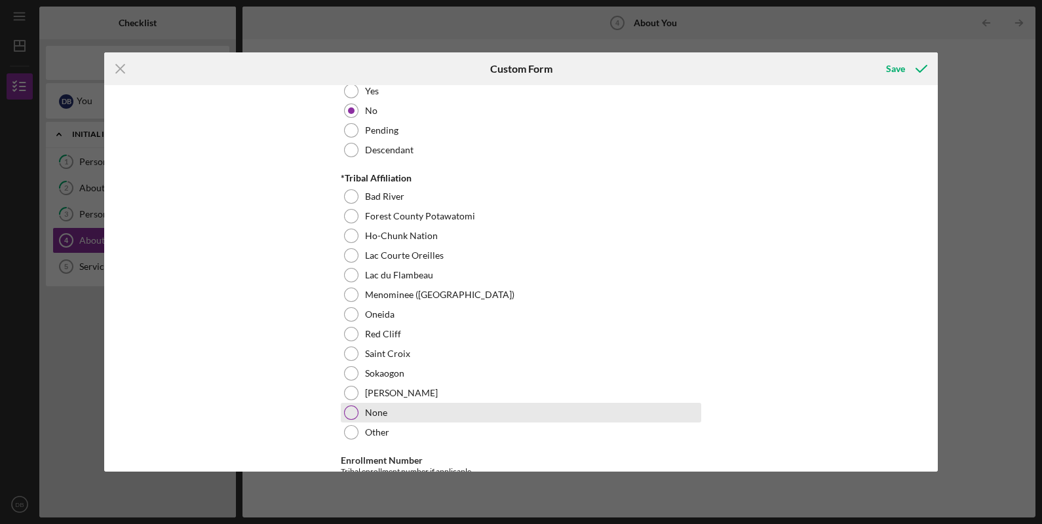
click at [449, 410] on div "None" at bounding box center [521, 413] width 360 height 20
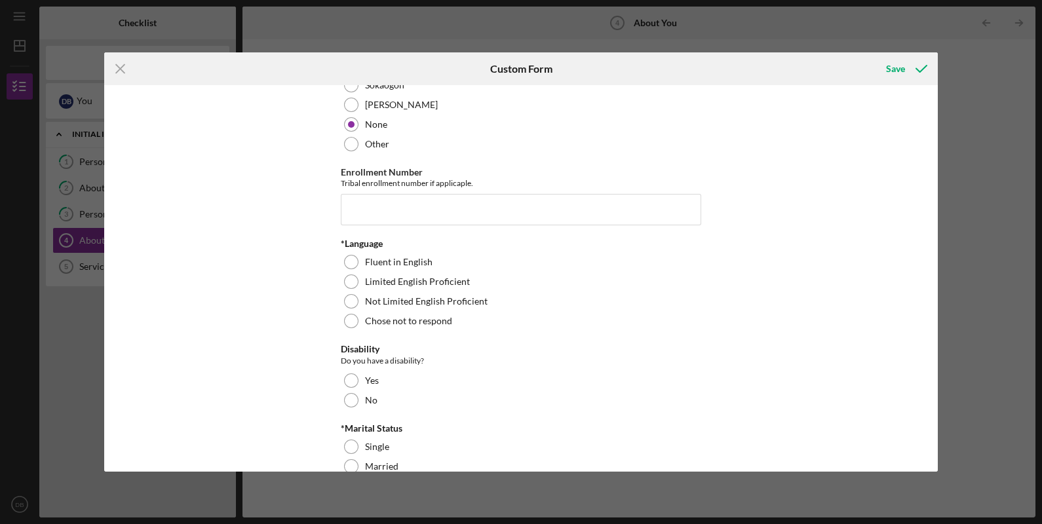
scroll to position [819, 0]
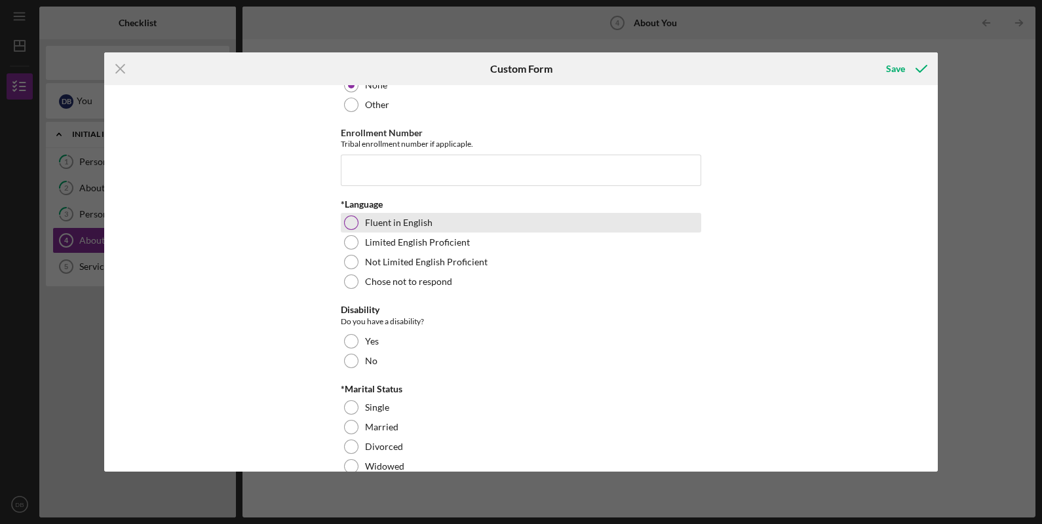
click at [429, 224] on div "Fluent in English" at bounding box center [521, 223] width 360 height 20
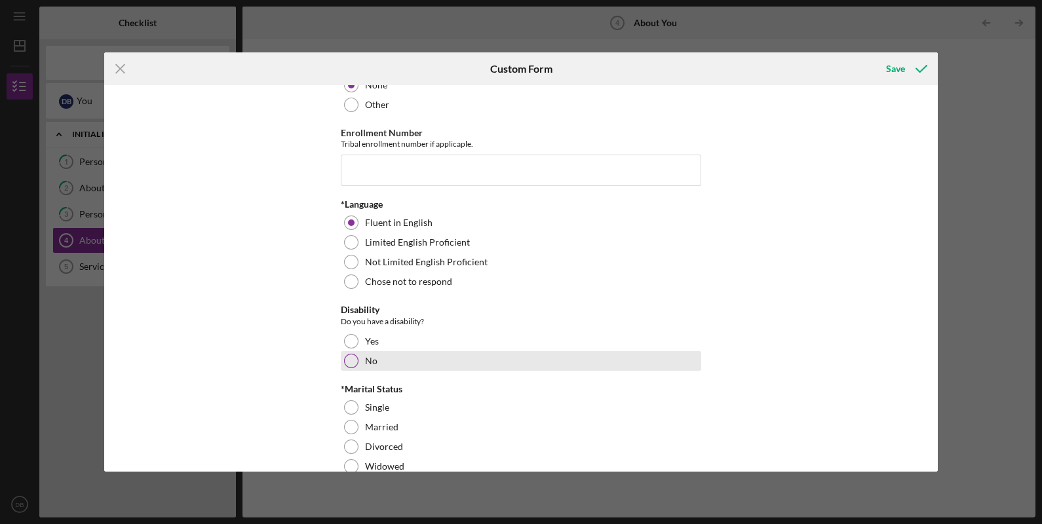
click at [402, 362] on div "No" at bounding box center [521, 361] width 360 height 20
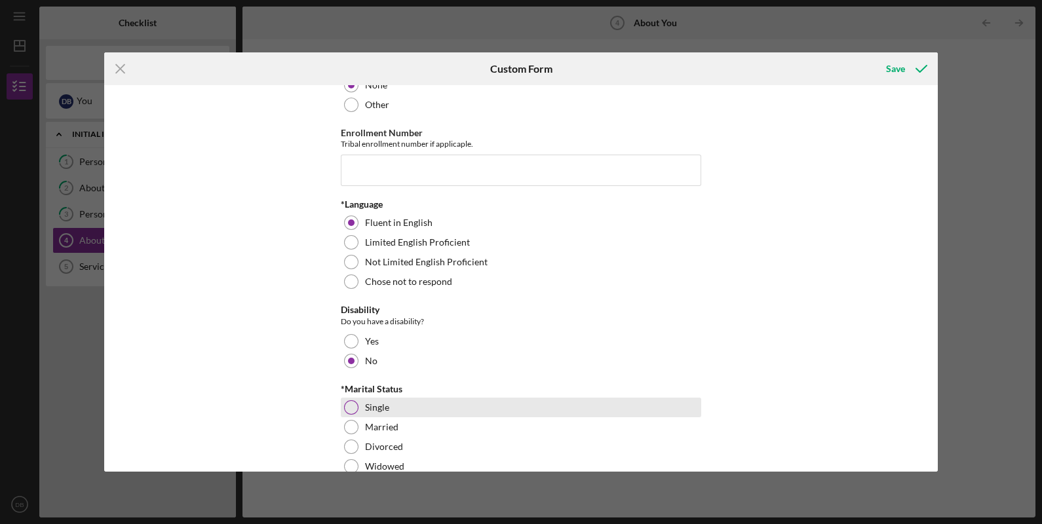
click at [403, 400] on div "Single" at bounding box center [521, 408] width 360 height 20
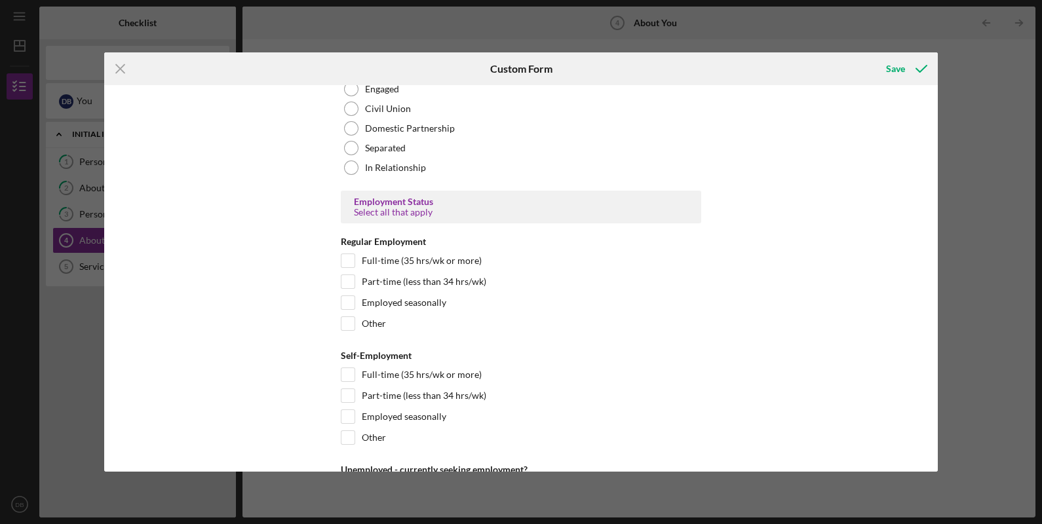
scroll to position [1228, 0]
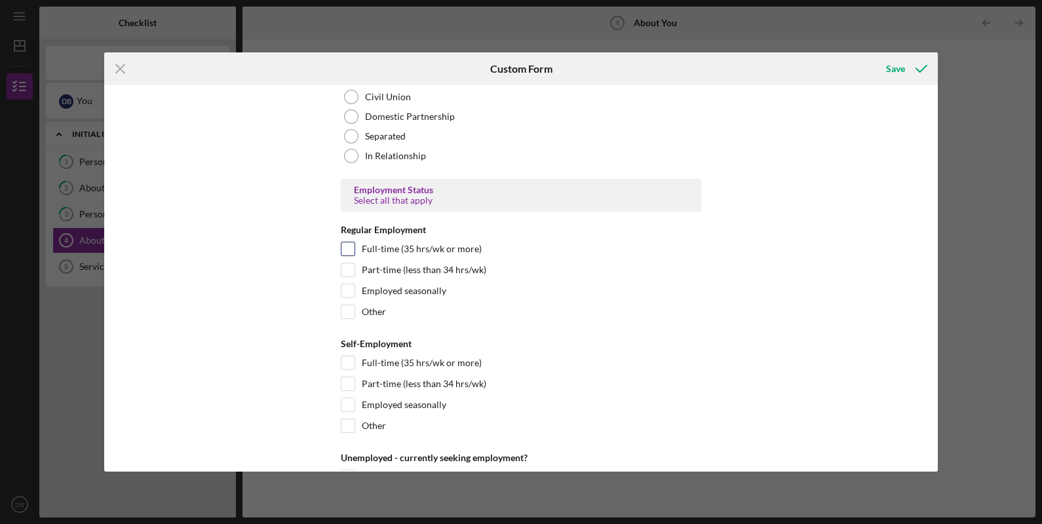
click at [465, 246] on label "Full-time (35 hrs/wk or more)" at bounding box center [422, 248] width 120 height 13
click at [355, 246] on input "Full-time (35 hrs/wk or more)" at bounding box center [347, 248] width 13 height 13
checkbox input "true"
click at [435, 362] on label "Full-time (35 hrs/wk or more)" at bounding box center [422, 362] width 120 height 13
click at [355, 362] on input "Full-time (35 hrs/wk or more)" at bounding box center [347, 362] width 13 height 13
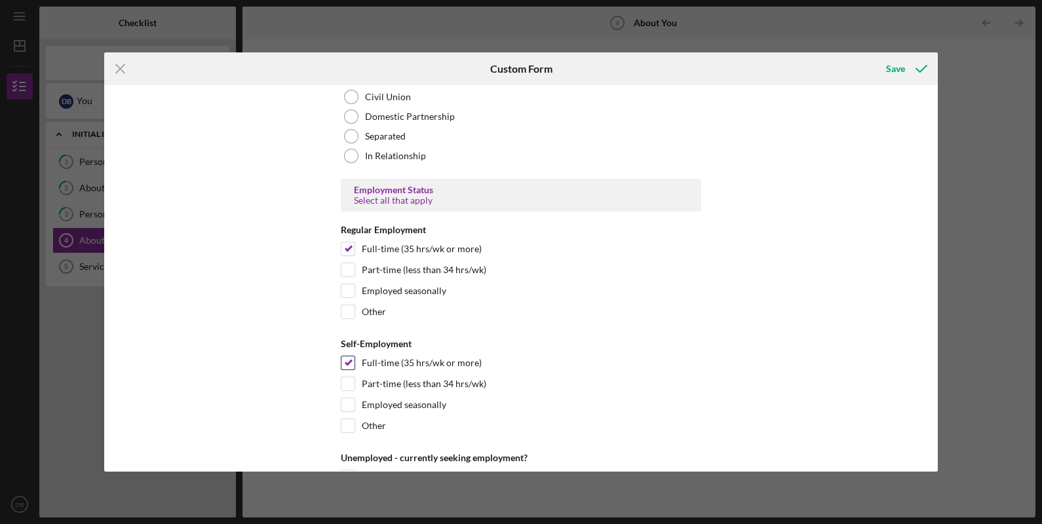
click at [433, 359] on label "Full-time (35 hrs/wk or more)" at bounding box center [422, 362] width 120 height 13
click at [355, 359] on input "Full-time (35 hrs/wk or more)" at bounding box center [347, 362] width 13 height 13
checkbox input "false"
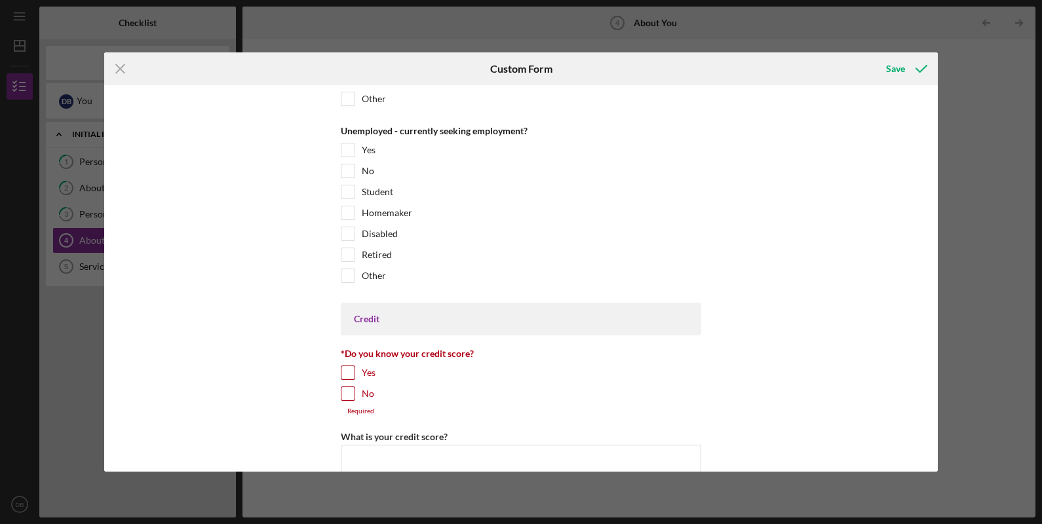
scroll to position [1556, 0]
click at [350, 390] on input "No" at bounding box center [347, 392] width 13 height 13
checkbox input "true"
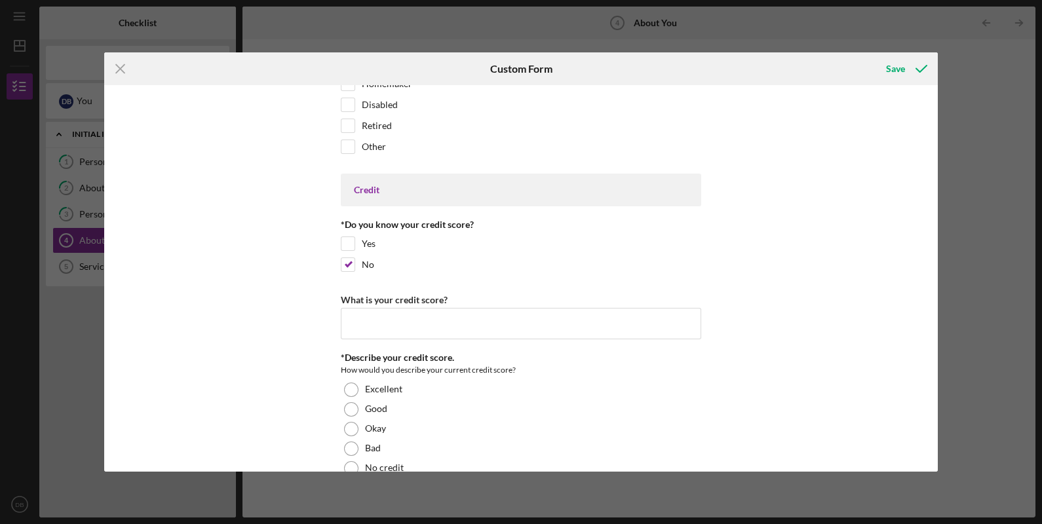
scroll to position [1720, 0]
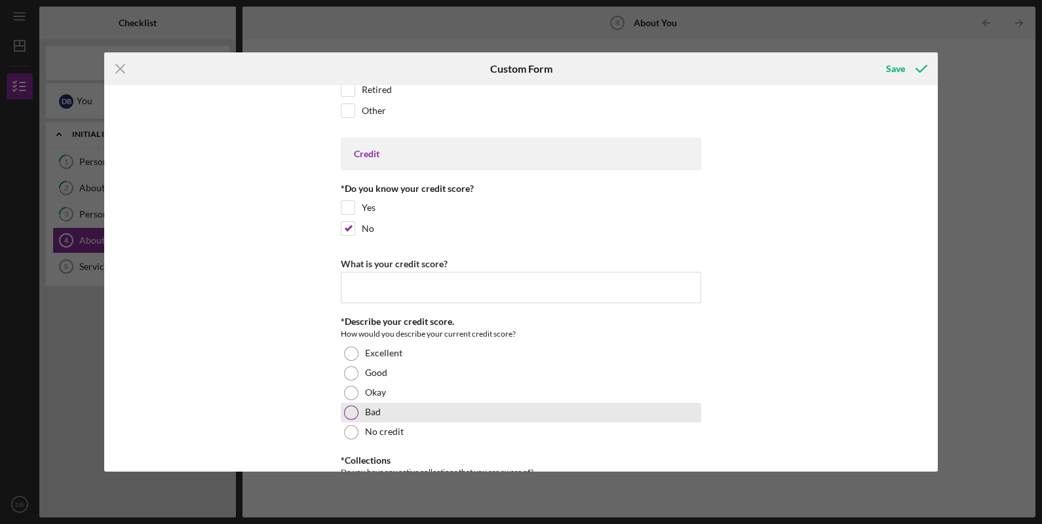
click at [402, 414] on div "Bad" at bounding box center [521, 413] width 360 height 20
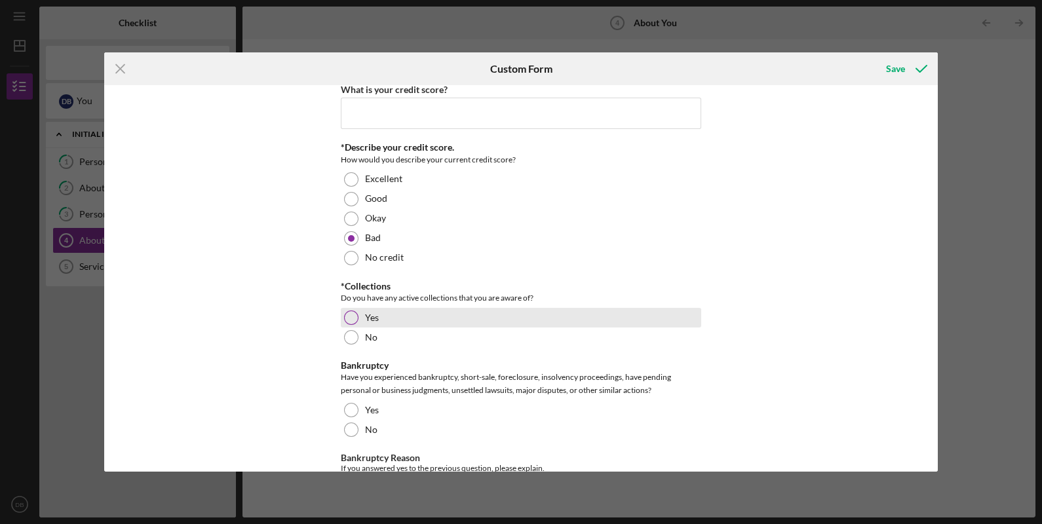
scroll to position [1966, 0]
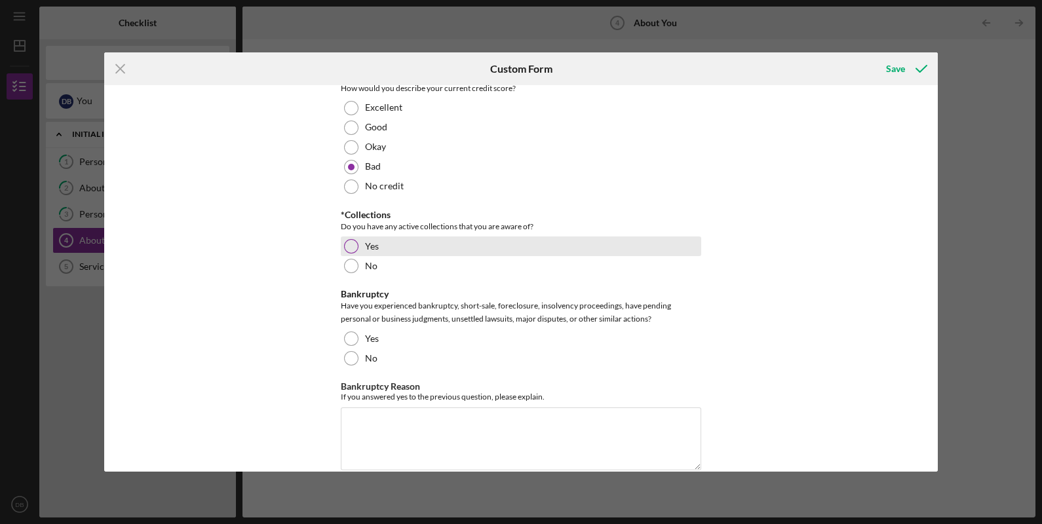
click at [370, 241] on label "Yes" at bounding box center [372, 246] width 14 height 10
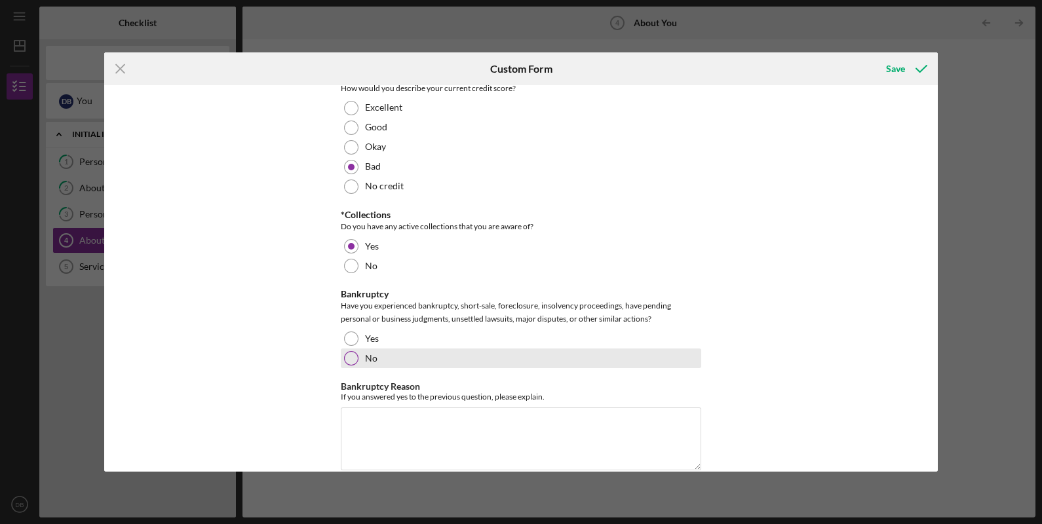
click at [370, 354] on label "No" at bounding box center [371, 358] width 12 height 10
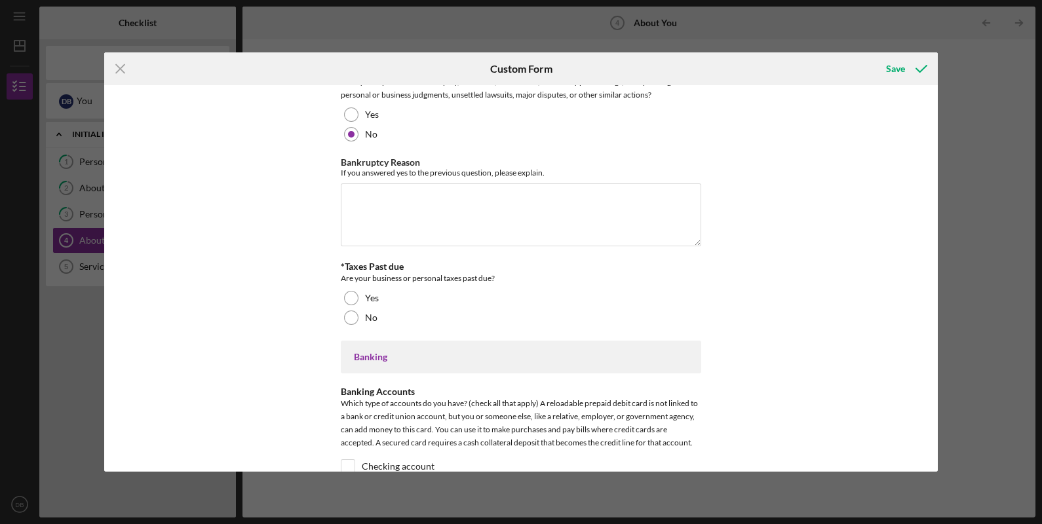
scroll to position [2211, 0]
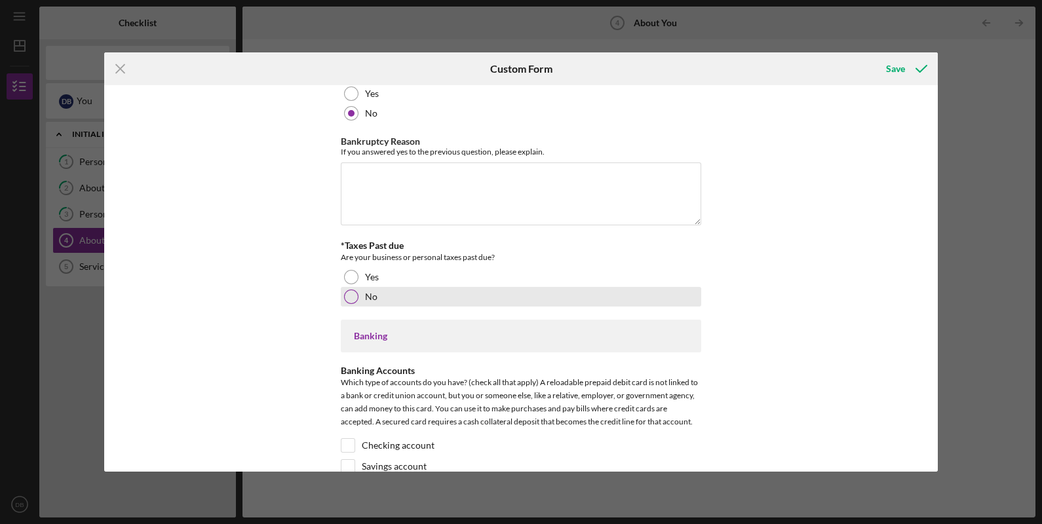
click at [376, 287] on div "No" at bounding box center [521, 297] width 360 height 20
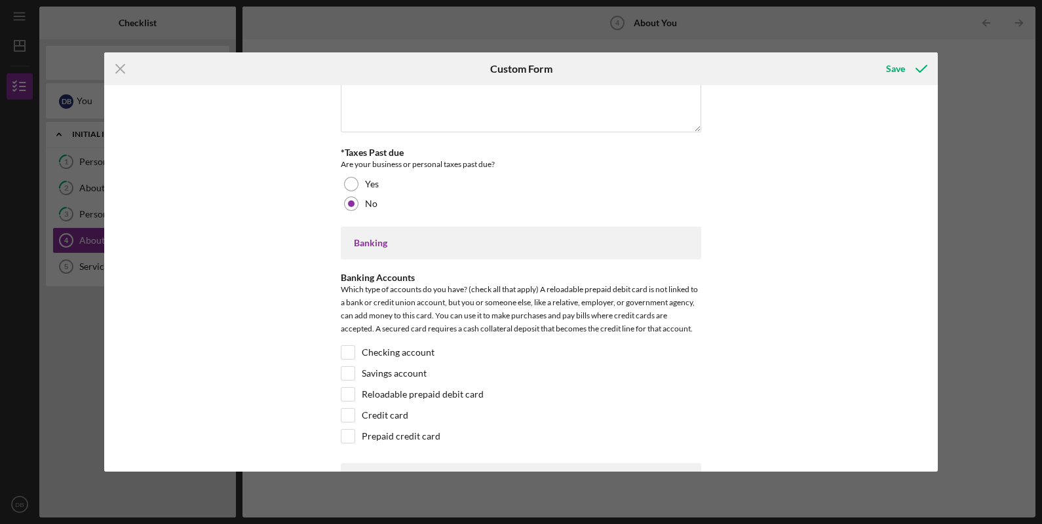
scroll to position [2375, 0]
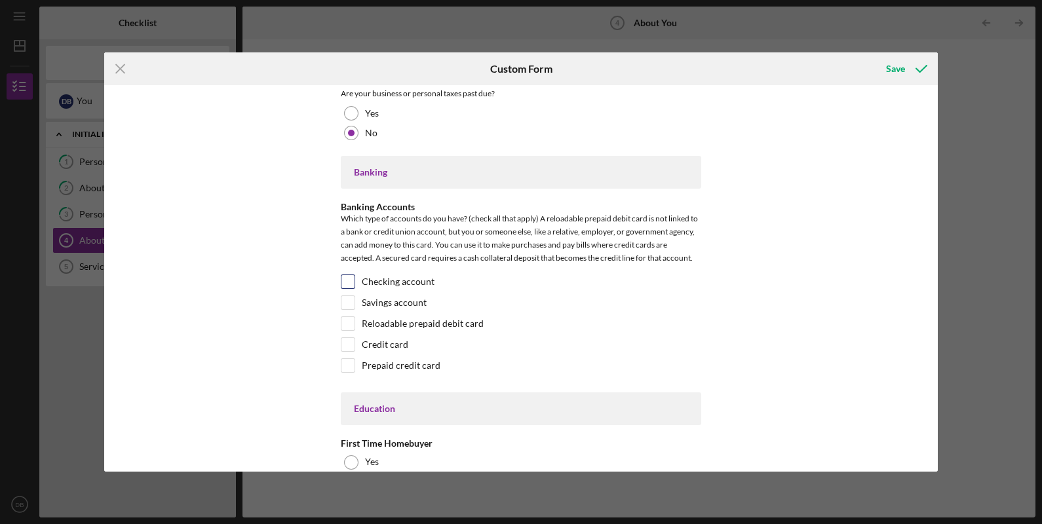
click at [389, 282] on label "Checking account" at bounding box center [398, 281] width 73 height 13
click at [355, 282] on input "Checking account" at bounding box center [347, 281] width 13 height 13
checkbox input "true"
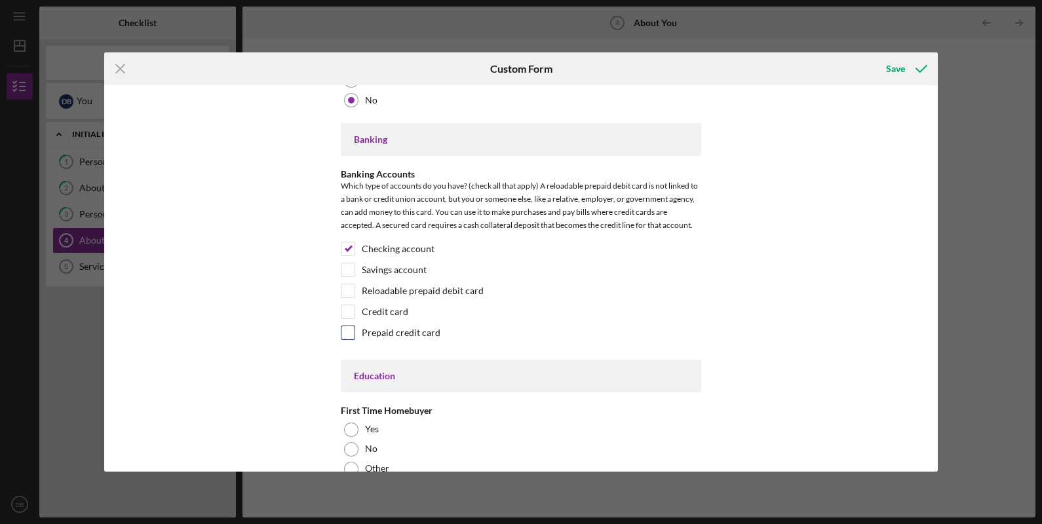
scroll to position [2457, 0]
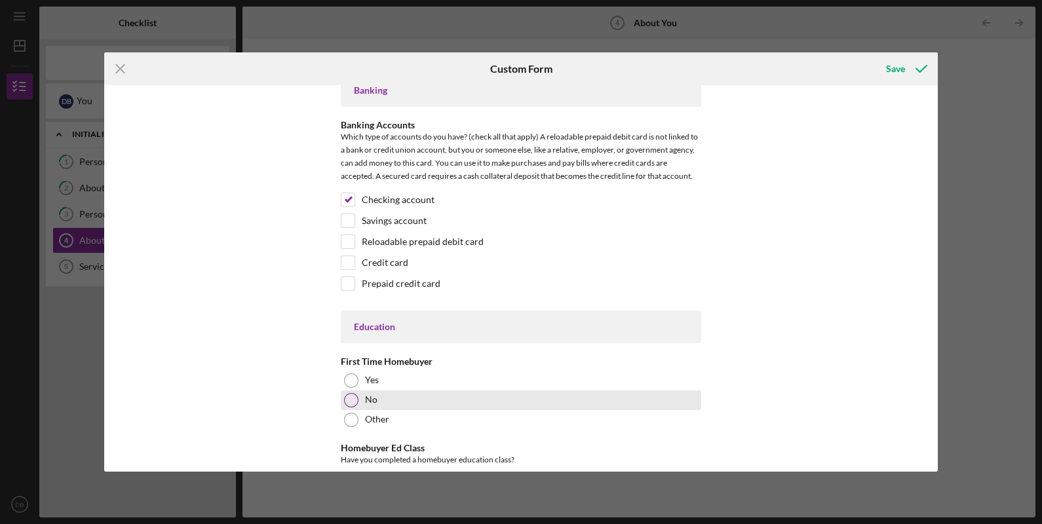
click at [377, 394] on div "No" at bounding box center [521, 401] width 360 height 20
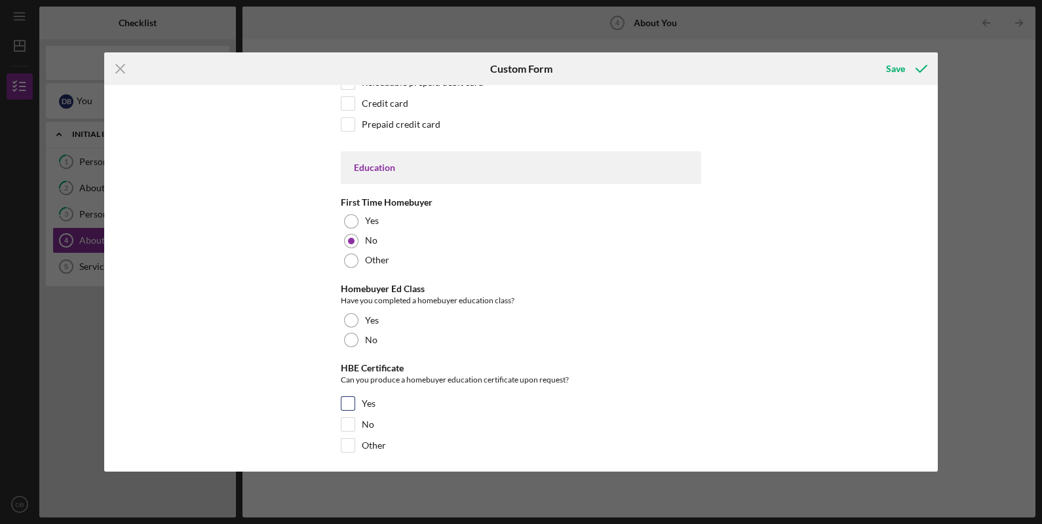
scroll to position [2621, 0]
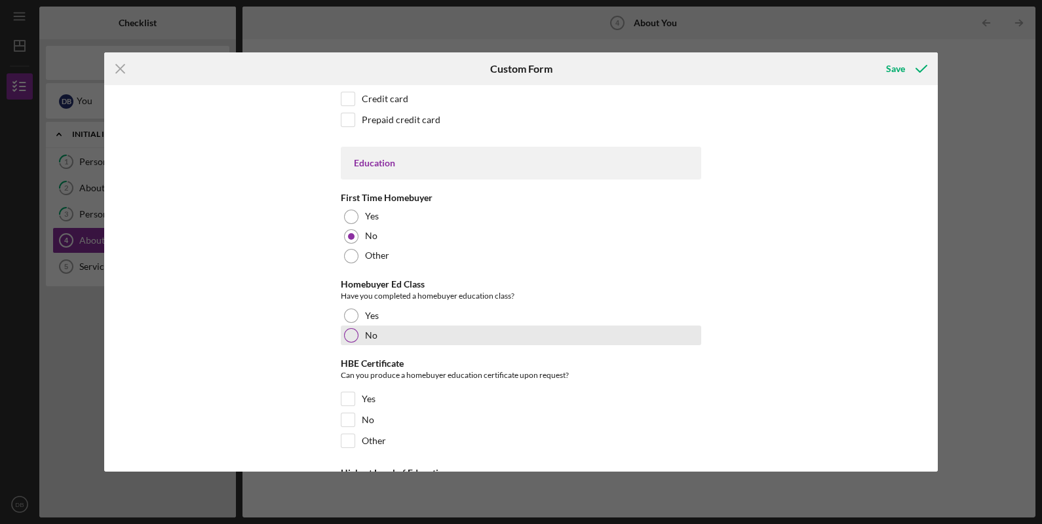
click at [374, 330] on label "No" at bounding box center [371, 335] width 12 height 10
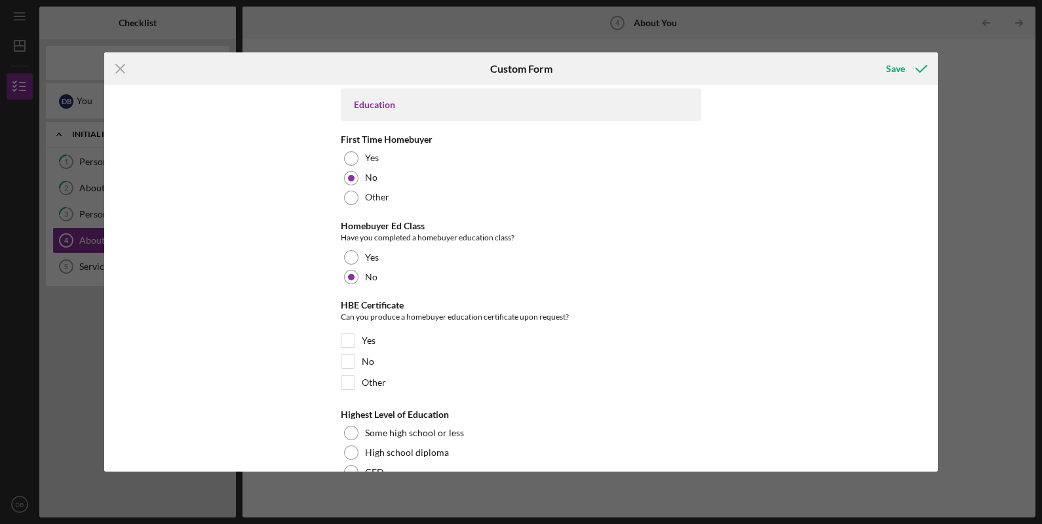
scroll to position [2781, 0]
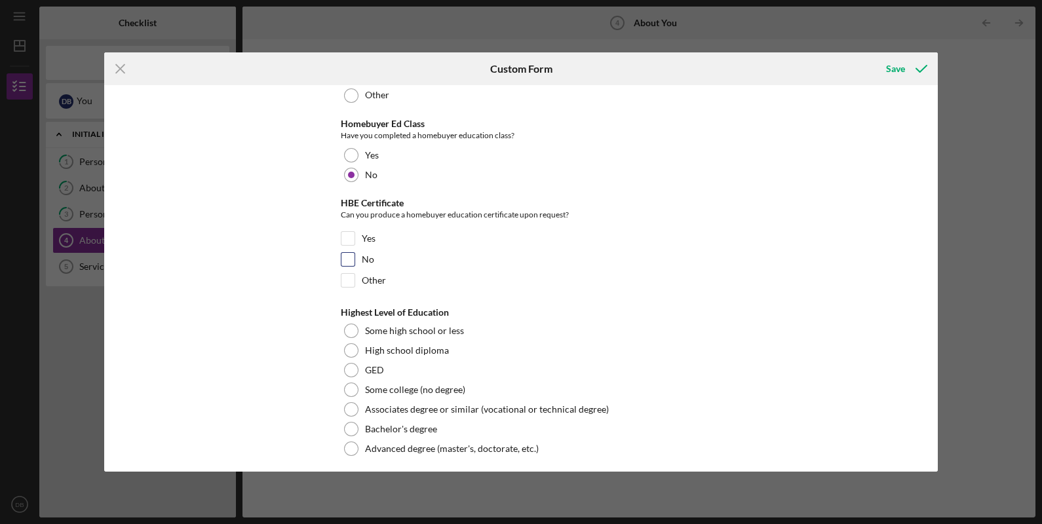
click at [366, 253] on label "No" at bounding box center [368, 259] width 12 height 13
click at [355, 253] on input "No" at bounding box center [347, 259] width 13 height 13
checkbox input "true"
click at [429, 385] on label "Some college (no degree)" at bounding box center [415, 390] width 100 height 10
click at [897, 70] on div "Save" at bounding box center [895, 69] width 19 height 26
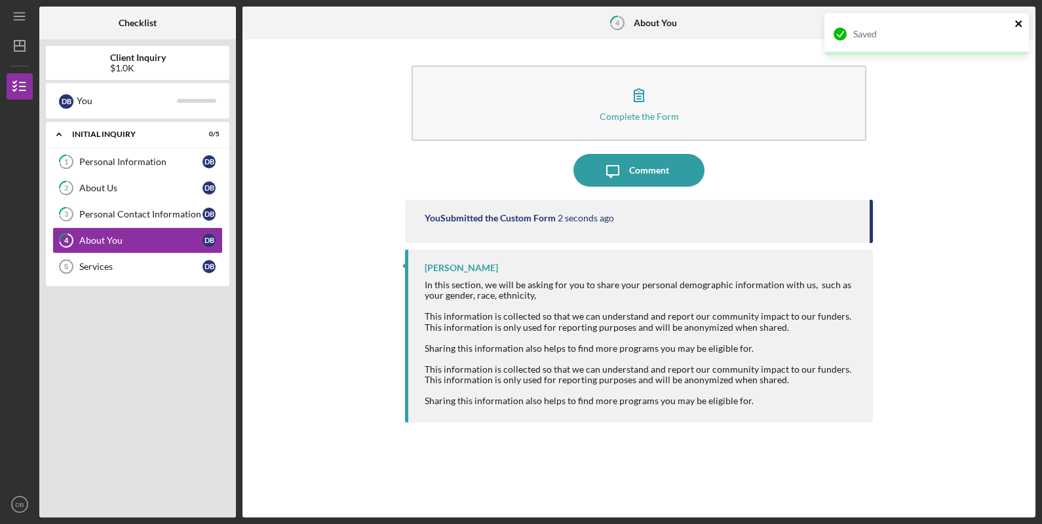
click at [1021, 25] on icon "close" at bounding box center [1018, 23] width 9 height 10
click at [1019, 24] on icon "Icon/Table Pagination Arrow" at bounding box center [1018, 23] width 29 height 29
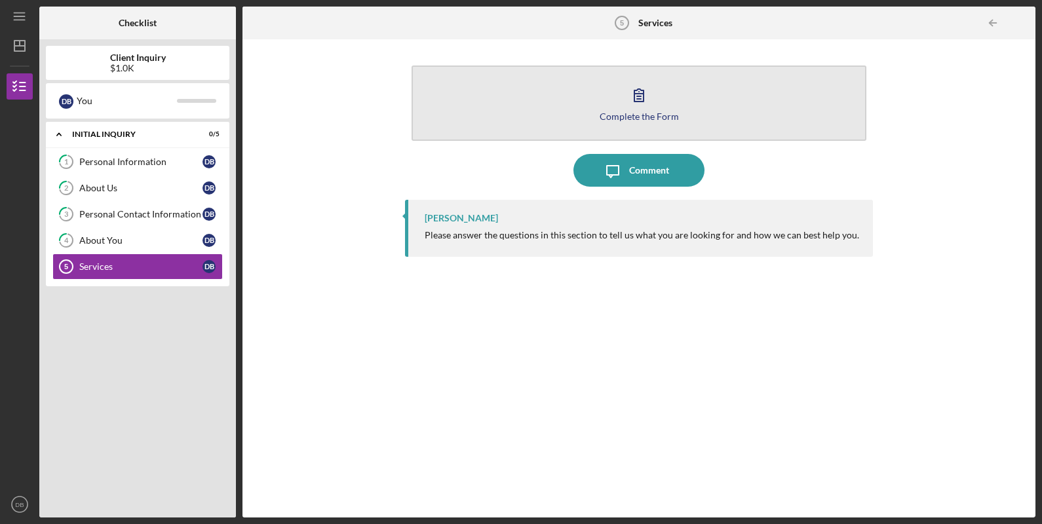
click at [632, 99] on icon "button" at bounding box center [639, 95] width 33 height 33
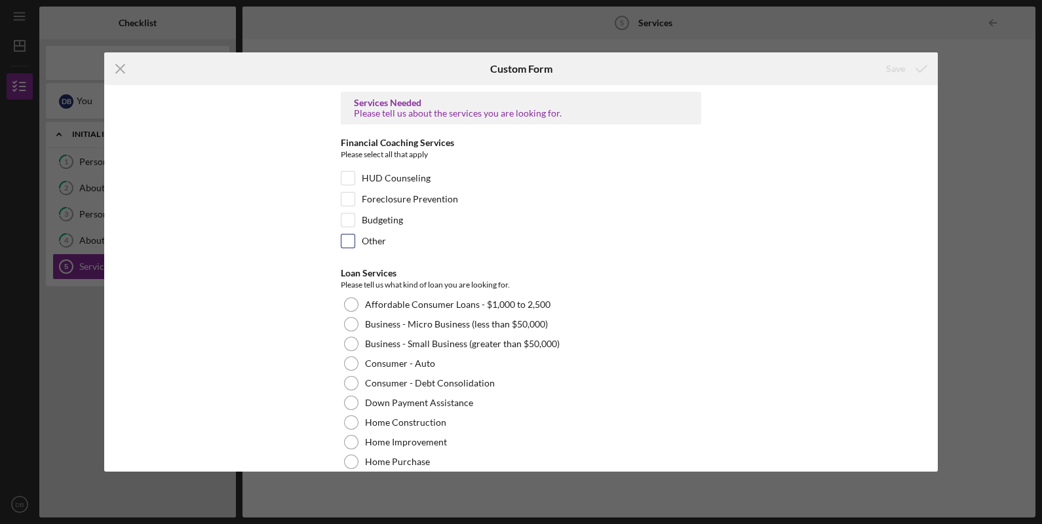
click at [351, 242] on input "Other" at bounding box center [347, 241] width 13 height 13
checkbox input "true"
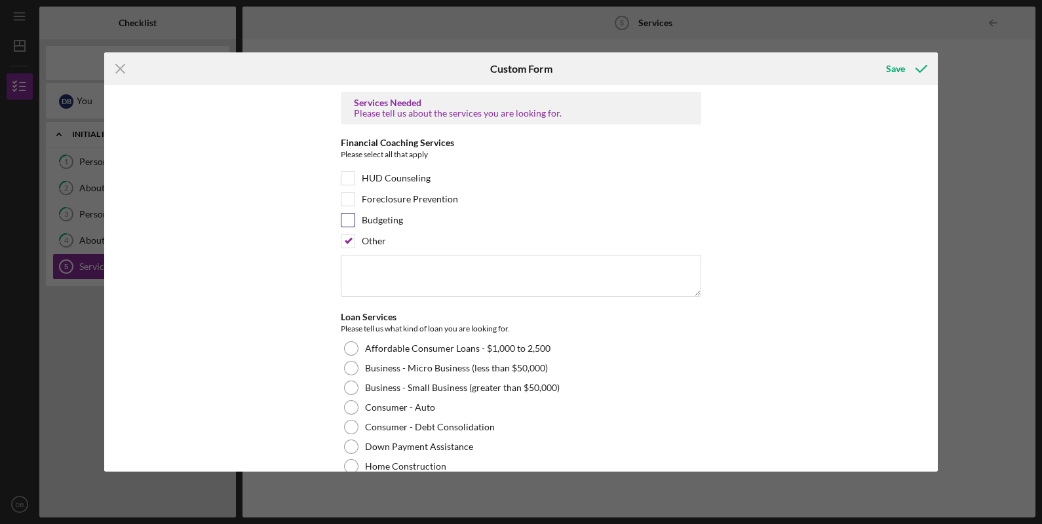
click at [356, 220] on div "Budgeting" at bounding box center [521, 223] width 360 height 21
click at [349, 221] on input "Budgeting" at bounding box center [347, 220] width 13 height 13
checkbox input "true"
click at [353, 242] on div at bounding box center [348, 241] width 14 height 14
click at [334, 239] on div "Services Needed Please tell us about the services you are looking for. Financia…" at bounding box center [521, 278] width 834 height 387
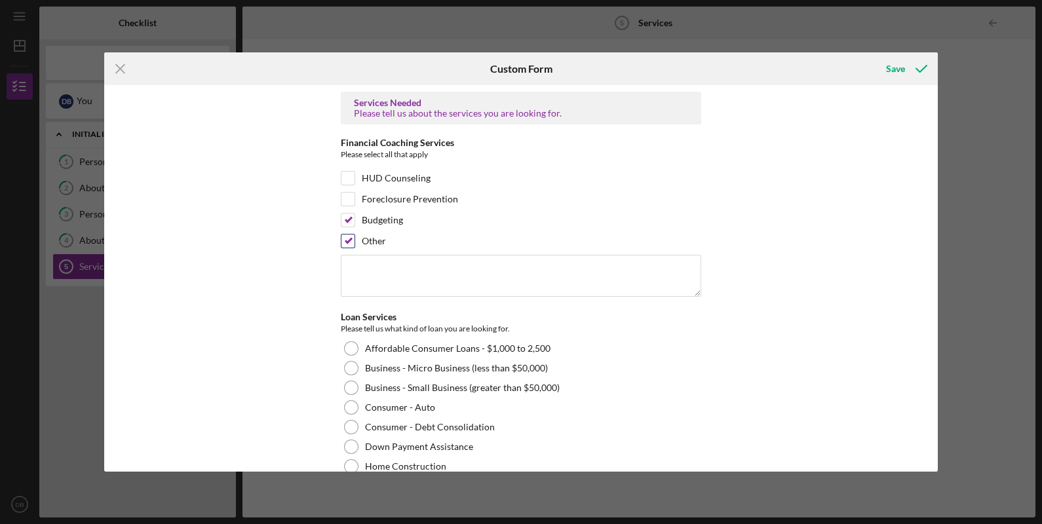
click at [345, 237] on input "Other" at bounding box center [347, 241] width 13 height 13
checkbox input "false"
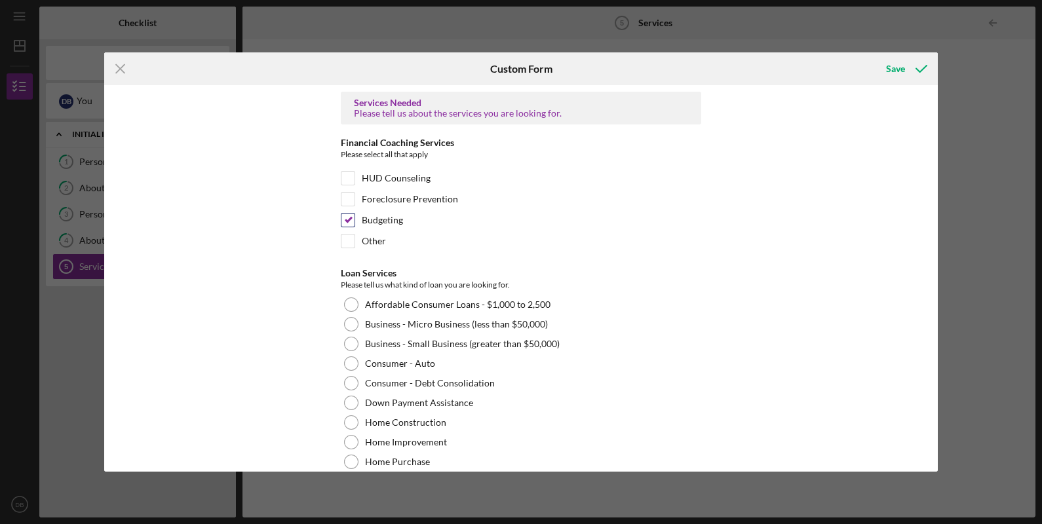
click at [347, 221] on input "Budgeting" at bounding box center [347, 220] width 13 height 13
checkbox input "false"
click at [352, 246] on input "Other" at bounding box center [347, 241] width 13 height 13
checkbox input "true"
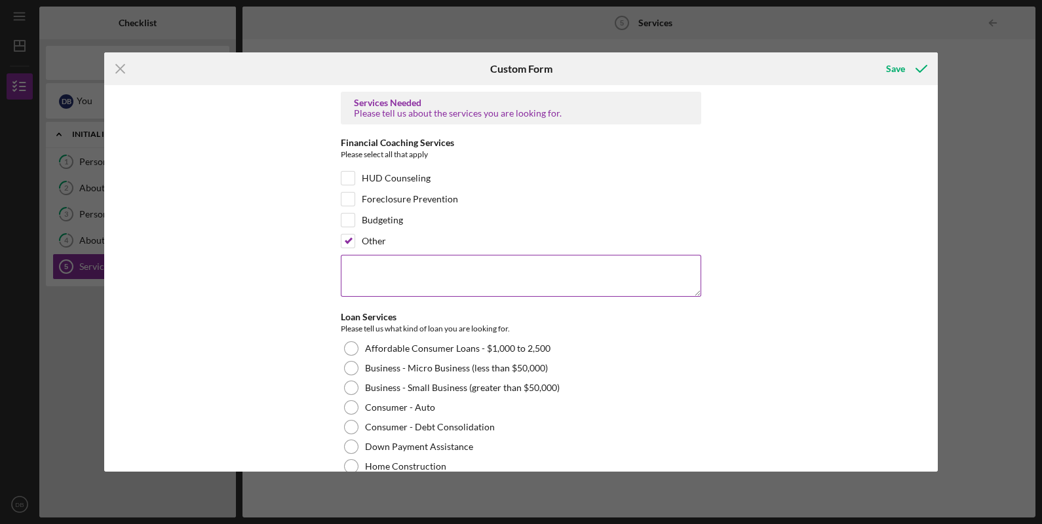
click at [377, 275] on textarea at bounding box center [521, 276] width 360 height 42
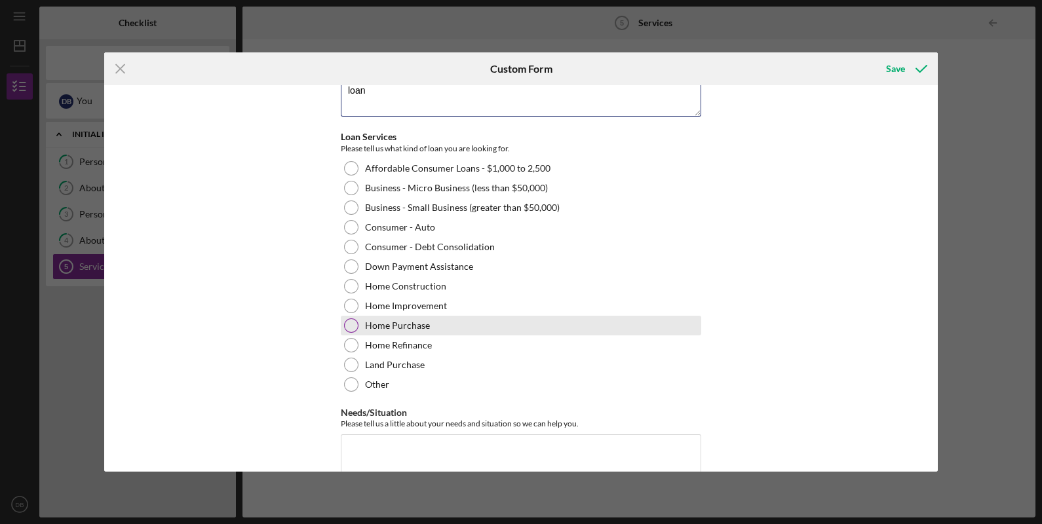
scroll to position [144, 0]
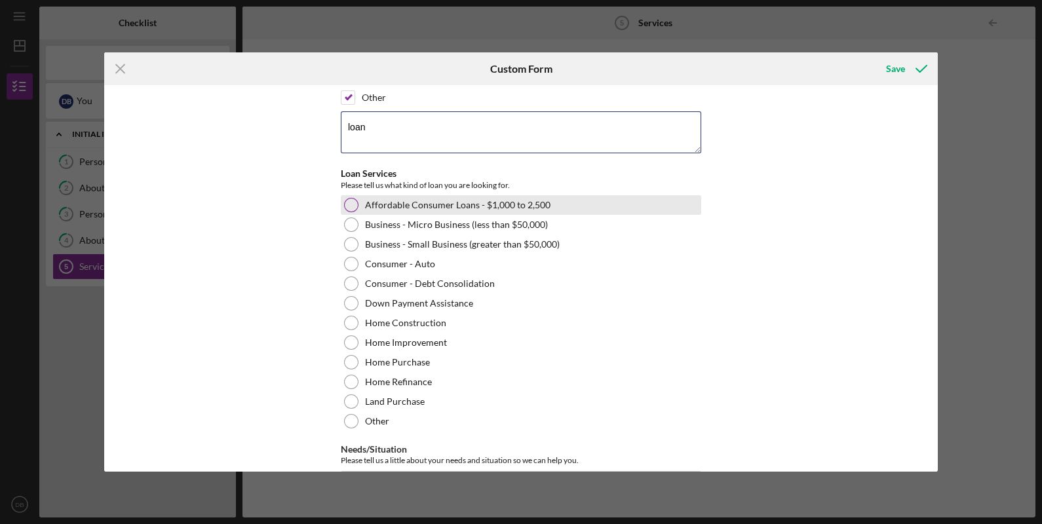
type textarea "loan"
click at [507, 207] on label "Affordable Consumer Loans - $1,000 to 2,500" at bounding box center [457, 205] width 185 height 10
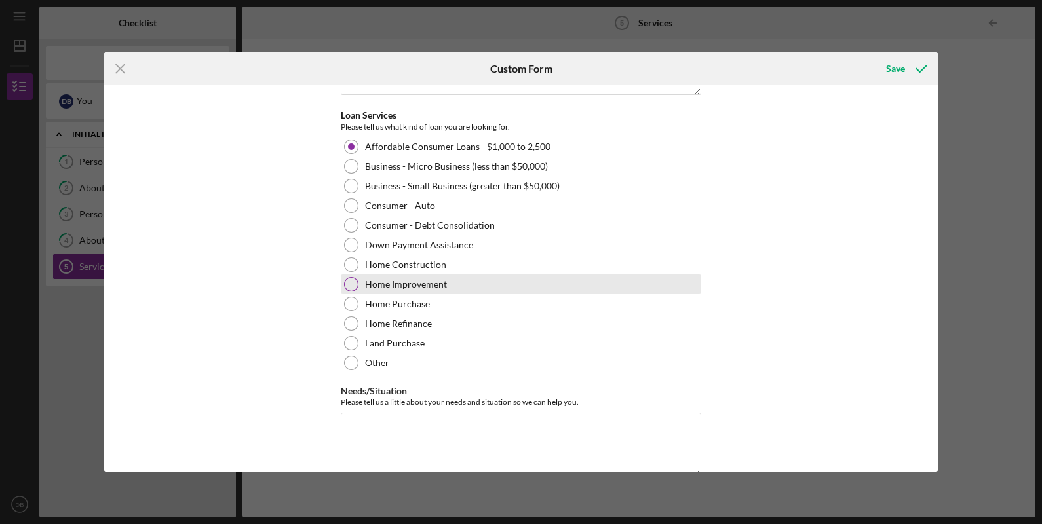
scroll to position [225, 0]
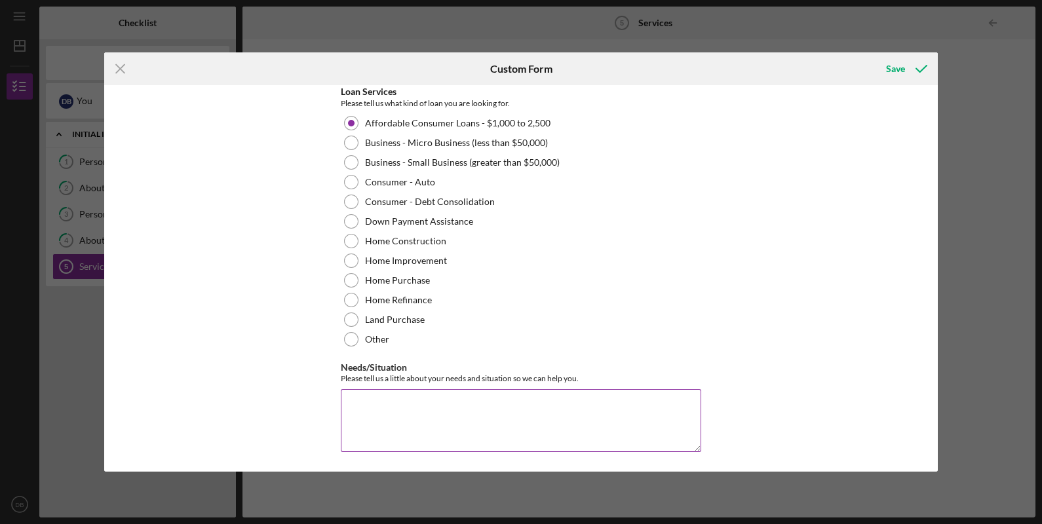
click at [564, 405] on textarea "Needs/Situation" at bounding box center [521, 420] width 360 height 63
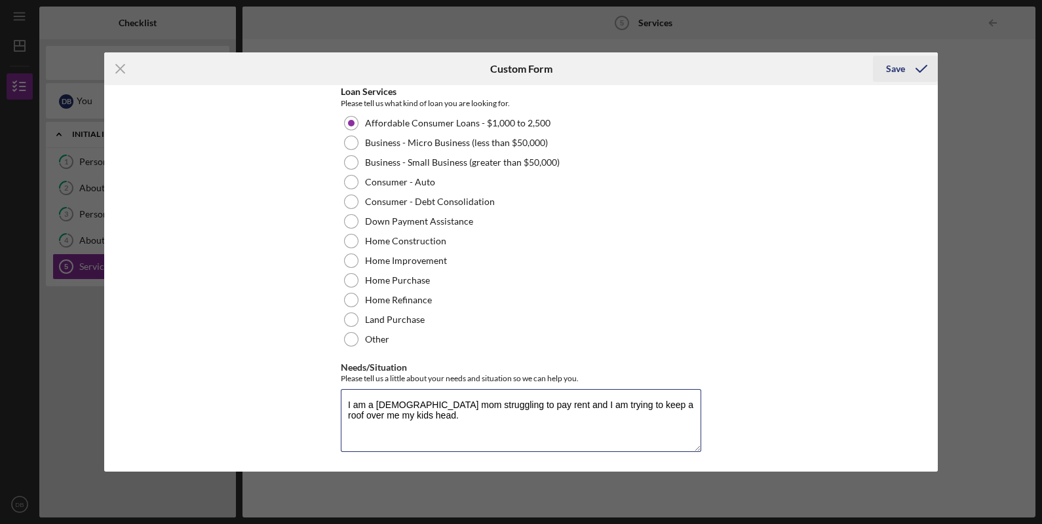
type textarea "I am a [DEMOGRAPHIC_DATA] mom struggling to pay rent and I am trying to keep a …"
click at [894, 69] on div "Save" at bounding box center [895, 69] width 19 height 26
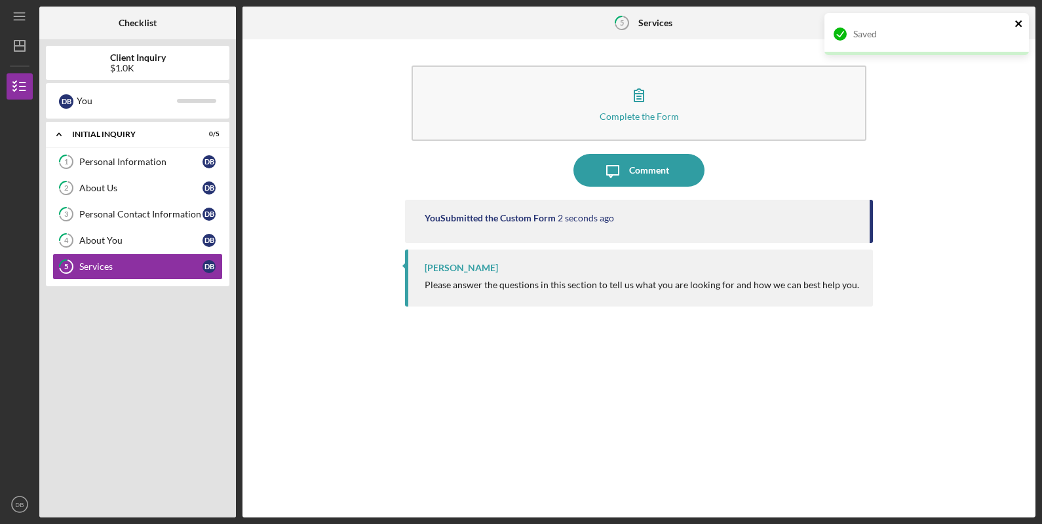
click at [1022, 25] on icon "close" at bounding box center [1018, 23] width 9 height 10
click at [448, 269] on div "[PERSON_NAME]" at bounding box center [461, 268] width 73 height 10
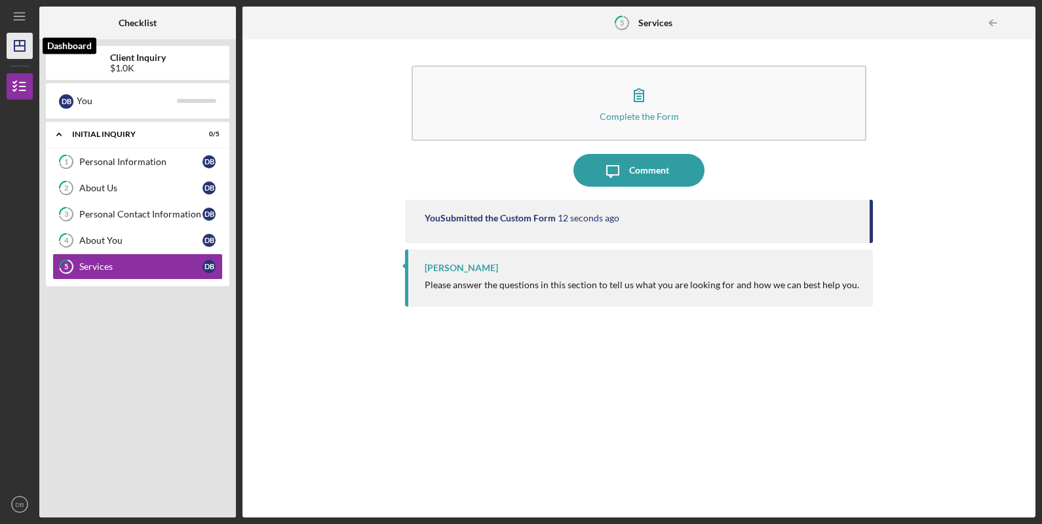
click at [7, 46] on icon "Icon/Dashboard" at bounding box center [19, 45] width 33 height 33
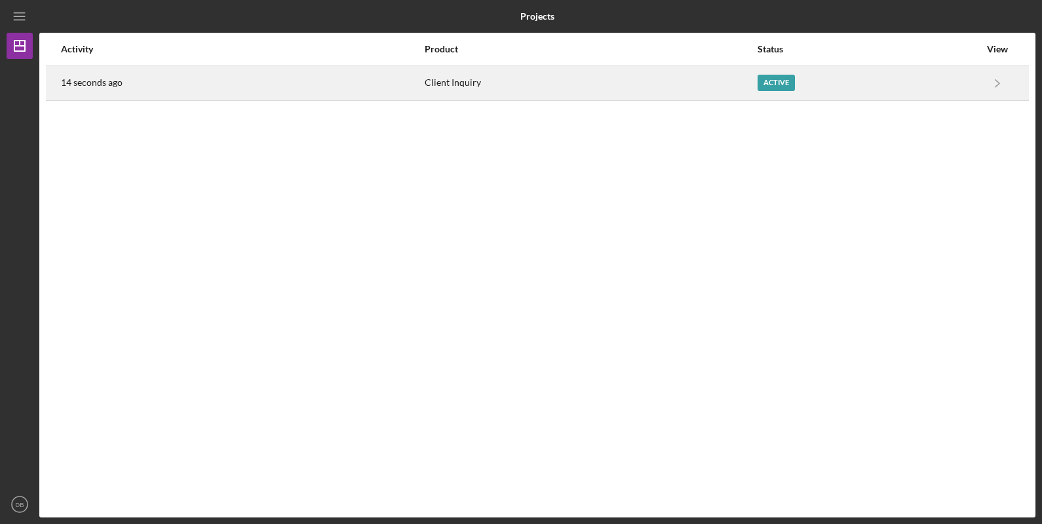
click at [777, 83] on div "Active" at bounding box center [776, 83] width 37 height 16
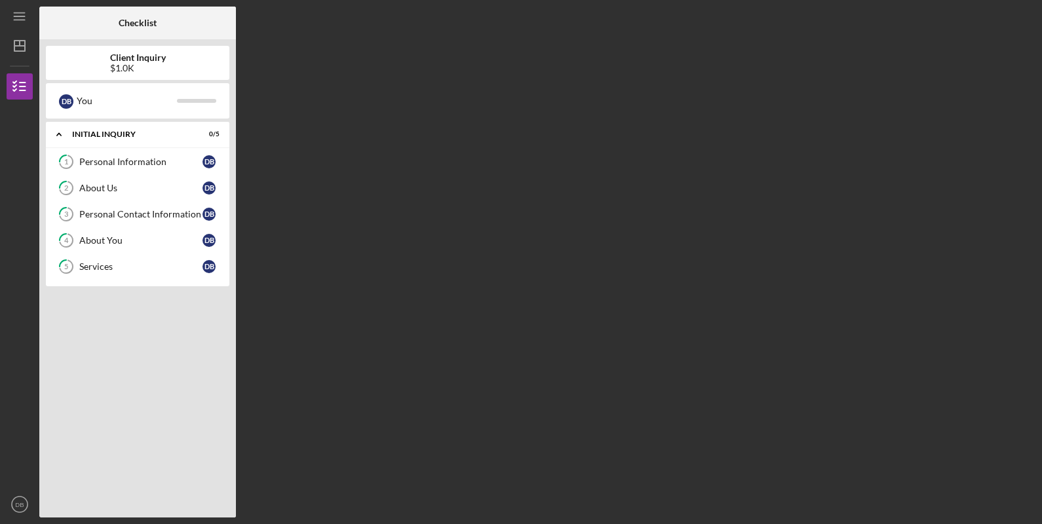
click at [140, 60] on b "Client Inquiry" at bounding box center [138, 57] width 56 height 10
drag, startPoint x: 197, startPoint y: 119, endPoint x: 148, endPoint y: 100, distance: 52.1
click at [191, 113] on div "Client Inquiry $1.0K D B You Icon/Expander Initial Inquiry 0 / 5 1 Personal Inf…" at bounding box center [137, 278] width 197 height 478
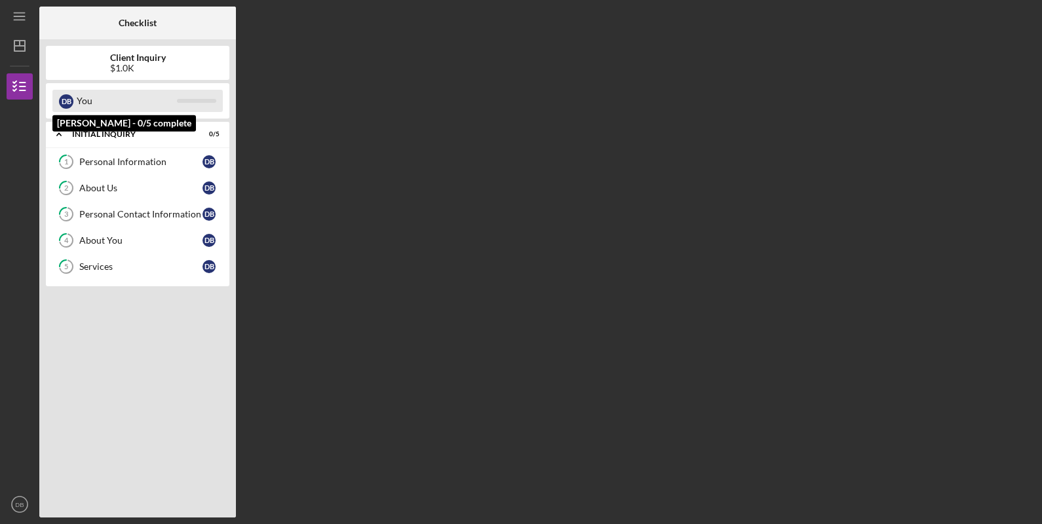
click at [122, 95] on div "You" at bounding box center [127, 101] width 100 height 22
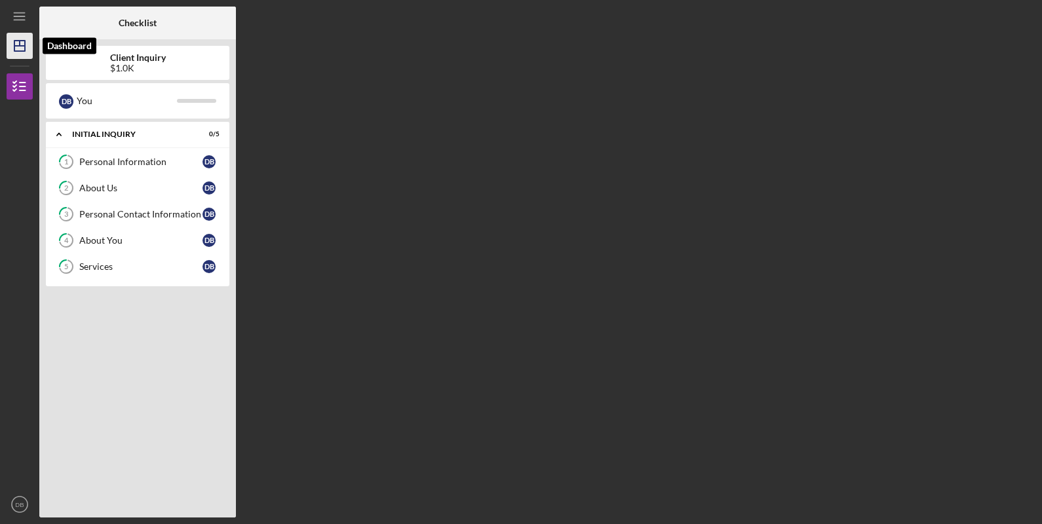
click at [25, 42] on polygon "button" at bounding box center [19, 46] width 10 height 10
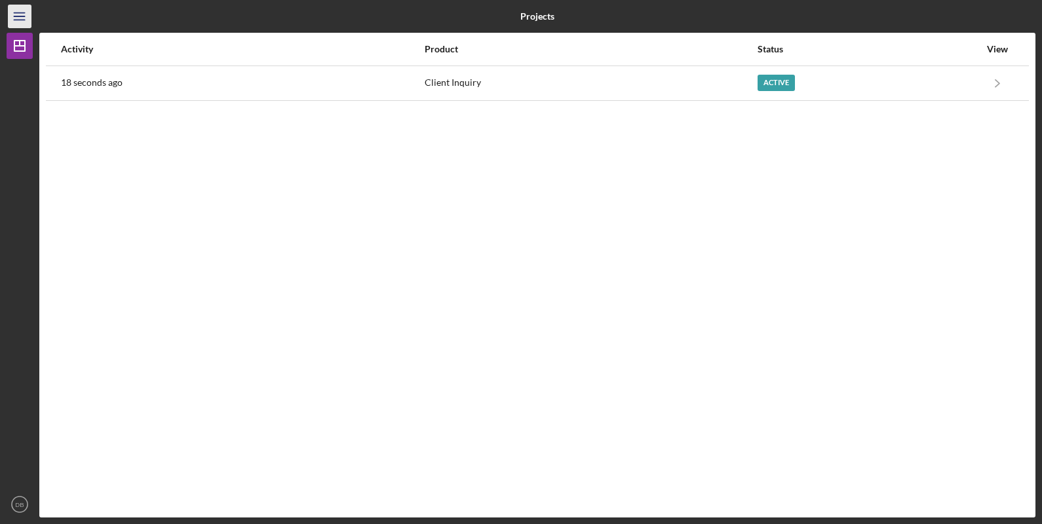
click at [8, 16] on div "Icon/Menu" at bounding box center [20, 16] width 26 height 33
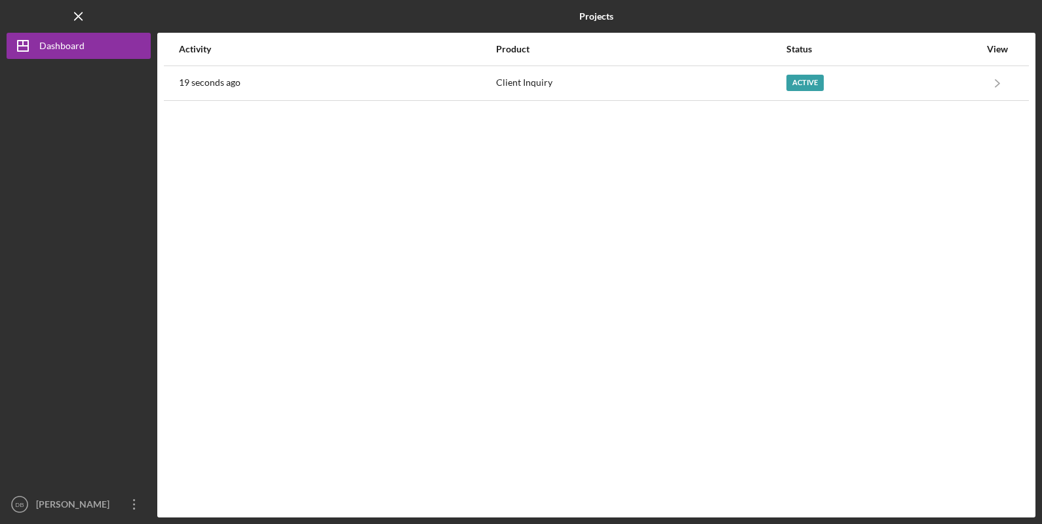
drag, startPoint x: 75, startPoint y: 20, endPoint x: 85, endPoint y: 44, distance: 26.4
click at [75, 20] on line "button" at bounding box center [78, 15] width 7 height 7
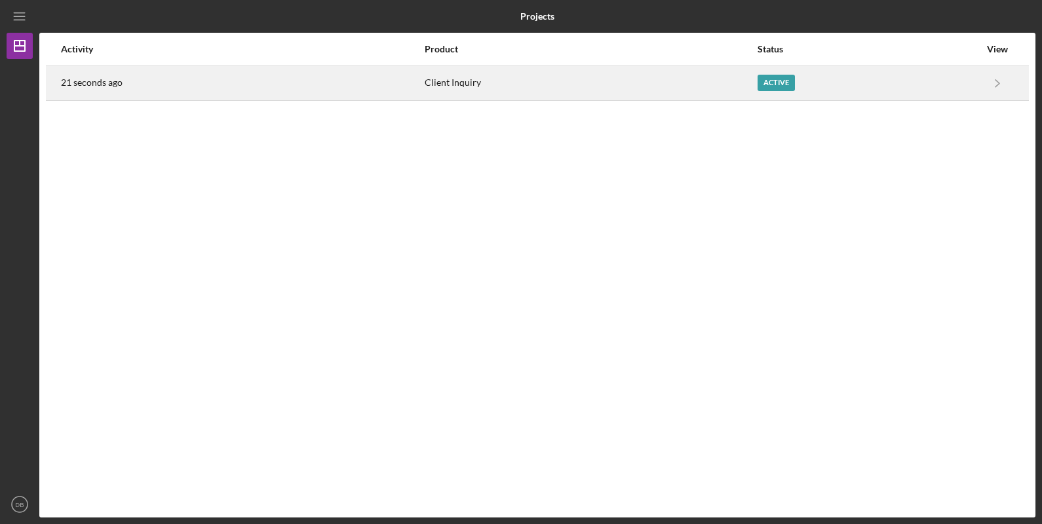
click at [609, 71] on div "Client Inquiry" at bounding box center [591, 83] width 332 height 33
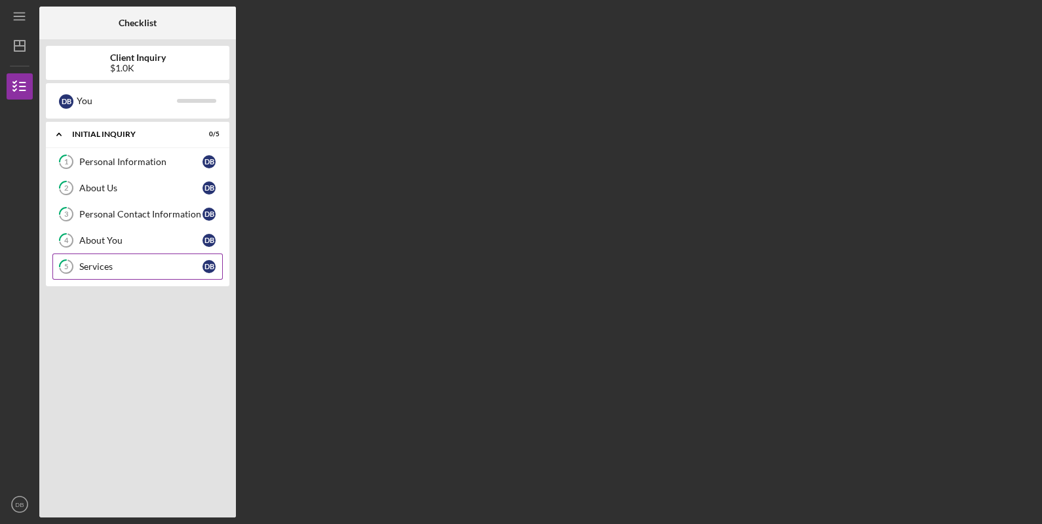
drag, startPoint x: 113, startPoint y: 260, endPoint x: 138, endPoint y: 262, distance: 25.0
click at [113, 261] on div "Services" at bounding box center [140, 266] width 123 height 10
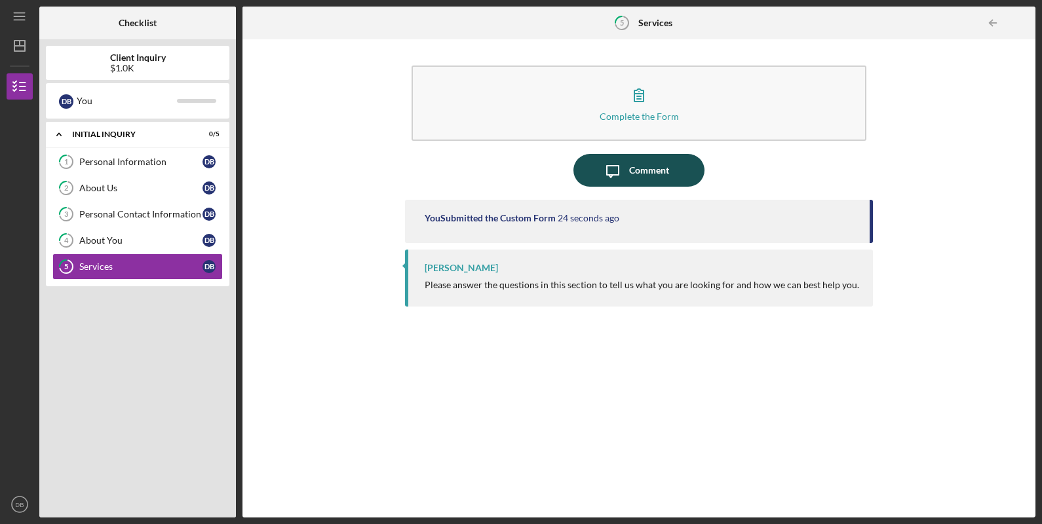
click at [626, 176] on icon "Icon/Message" at bounding box center [612, 170] width 33 height 33
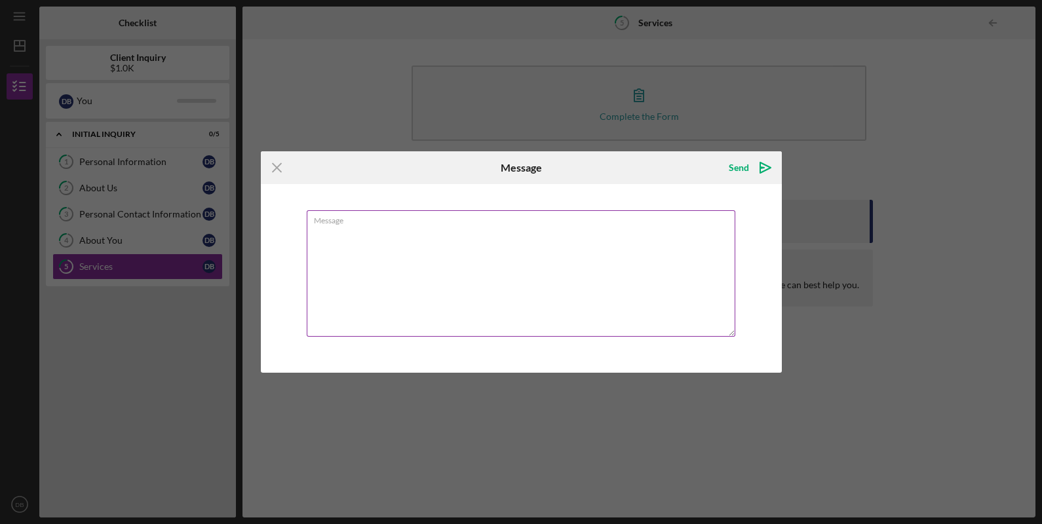
click at [413, 271] on textarea "Message" at bounding box center [521, 273] width 429 height 126
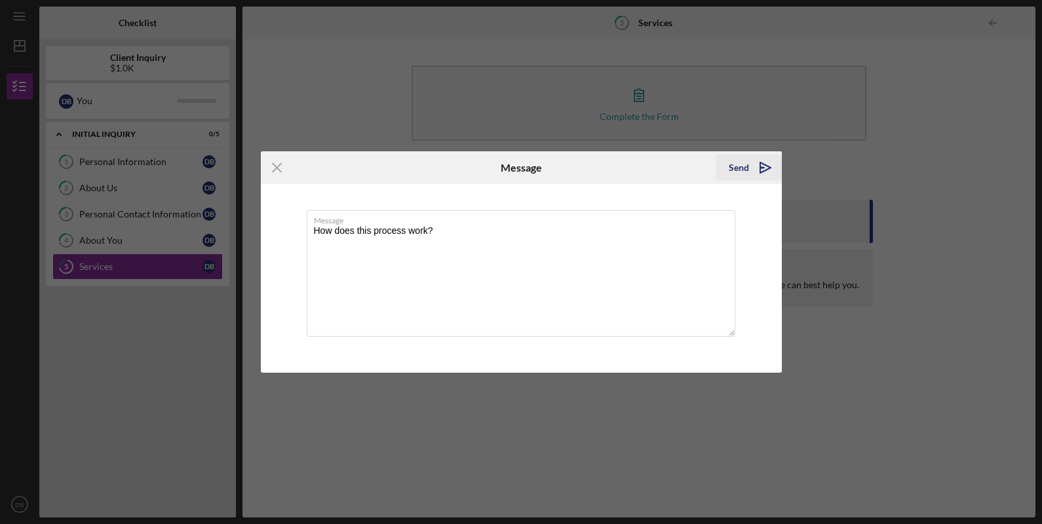
type textarea "How does this process work?"
click at [730, 164] on div "Send" at bounding box center [739, 168] width 20 height 26
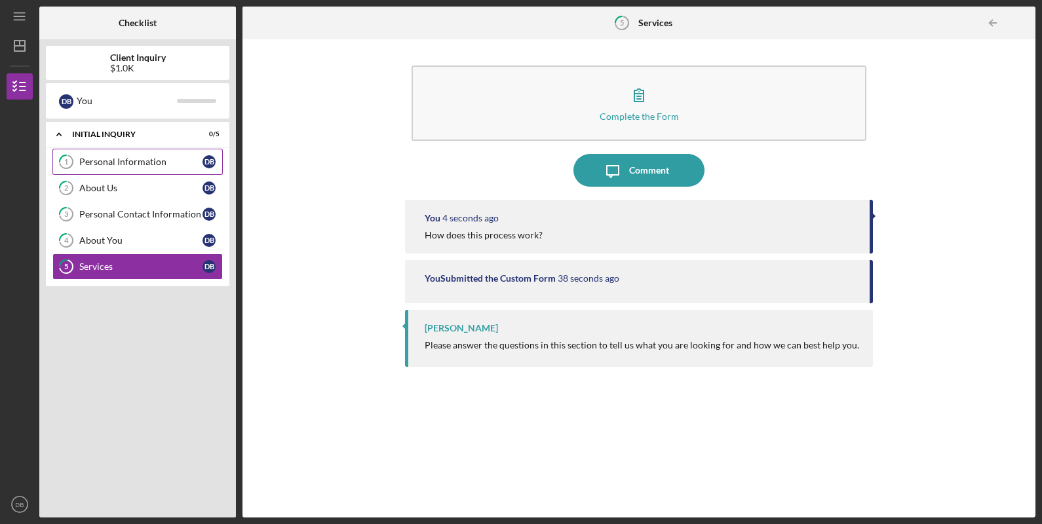
click at [153, 154] on link "1 Personal Information D B" at bounding box center [137, 162] width 170 height 26
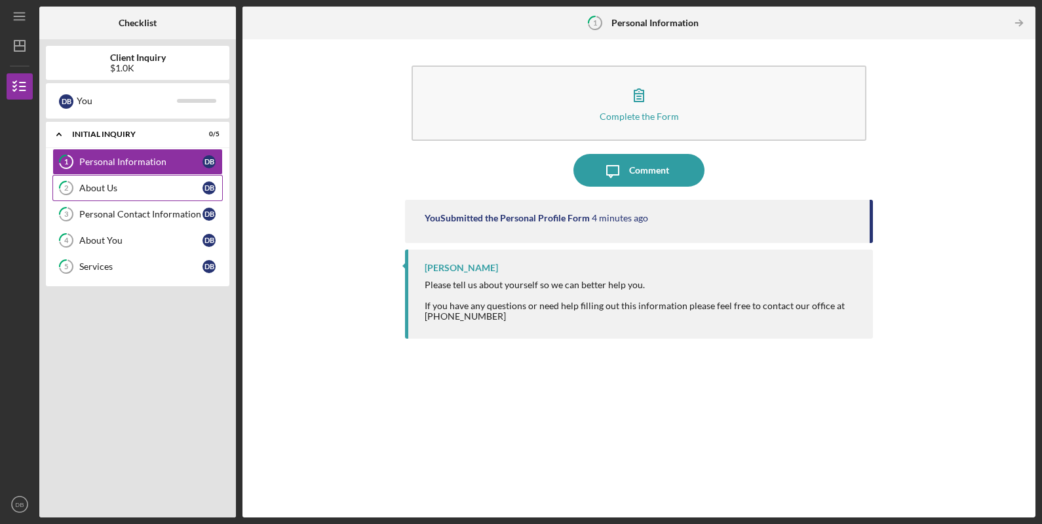
click at [115, 183] on div "About Us" at bounding box center [140, 188] width 123 height 10
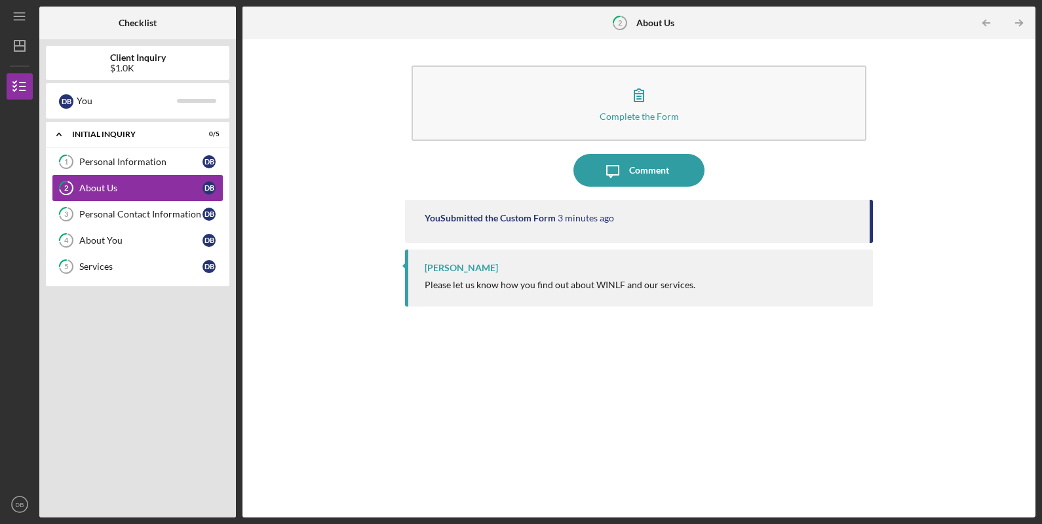
click at [126, 199] on link "2 About Us D B" at bounding box center [137, 188] width 170 height 26
click at [134, 217] on div "Personal Contact Information" at bounding box center [140, 214] width 123 height 10
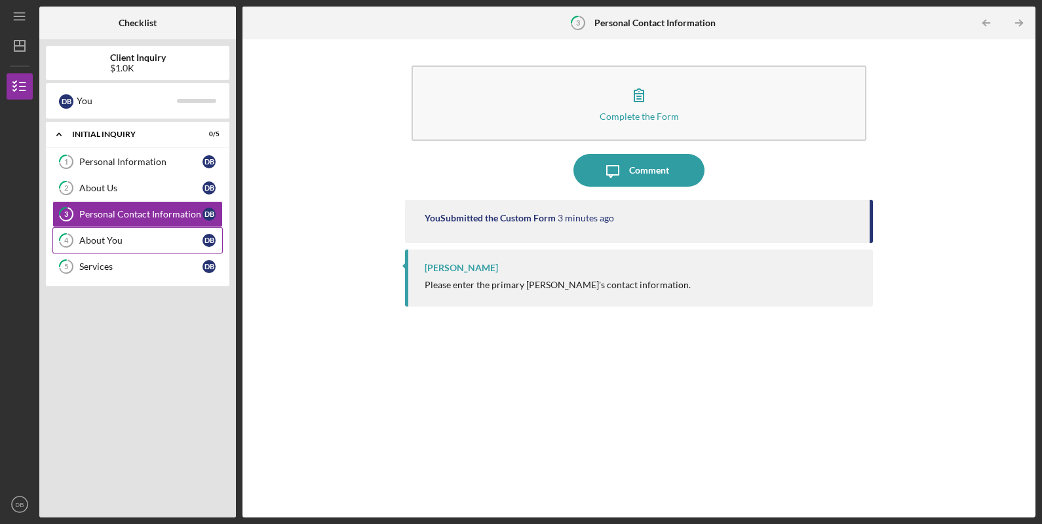
click at [138, 230] on link "4 About You D B" at bounding box center [137, 240] width 170 height 26
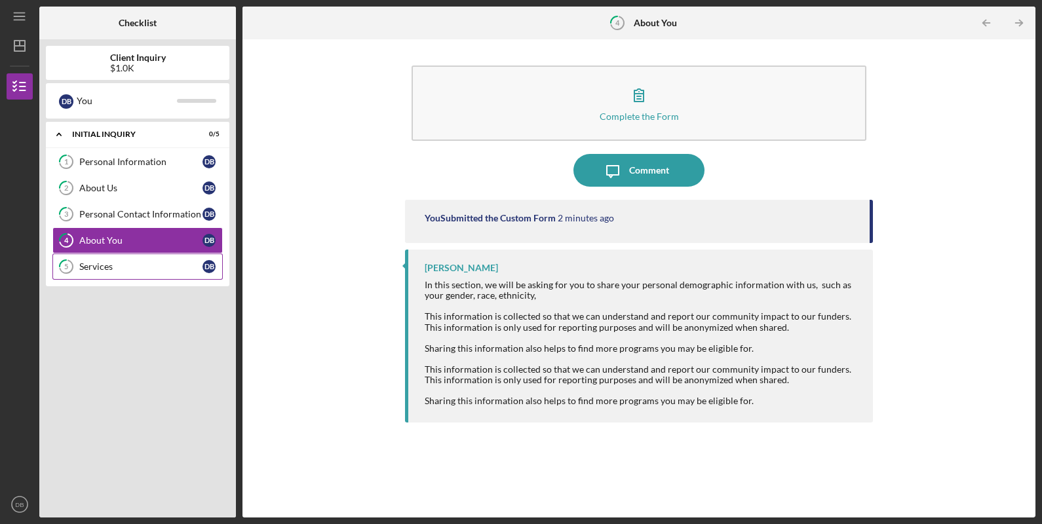
click at [142, 258] on link "5 Services D B" at bounding box center [137, 267] width 170 height 26
